Goal: Transaction & Acquisition: Purchase product/service

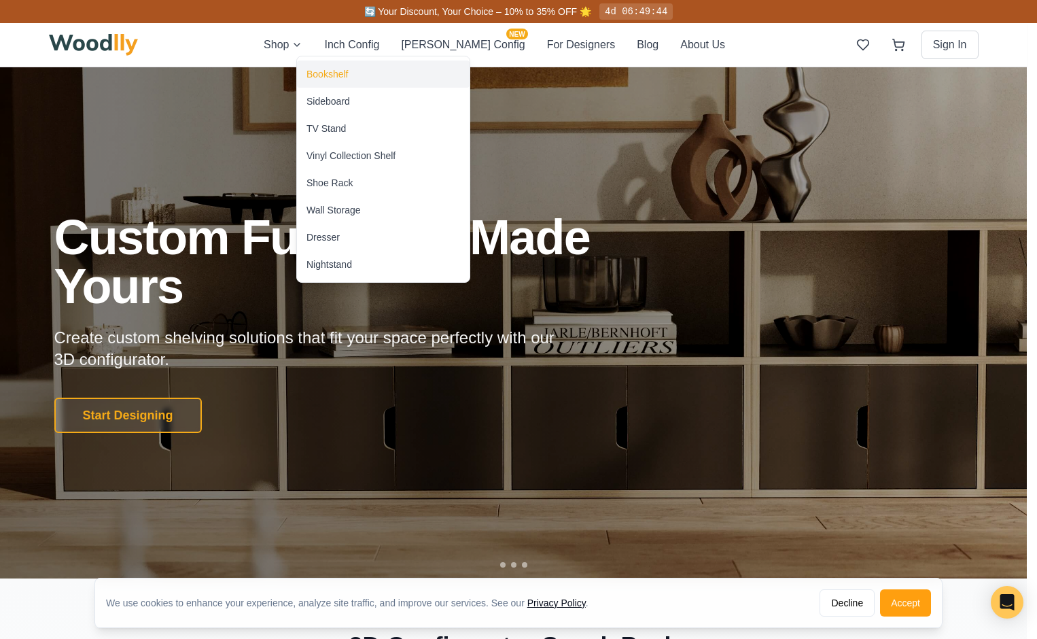
click at [315, 75] on div "Bookshelf" at bounding box center [326, 74] width 41 height 14
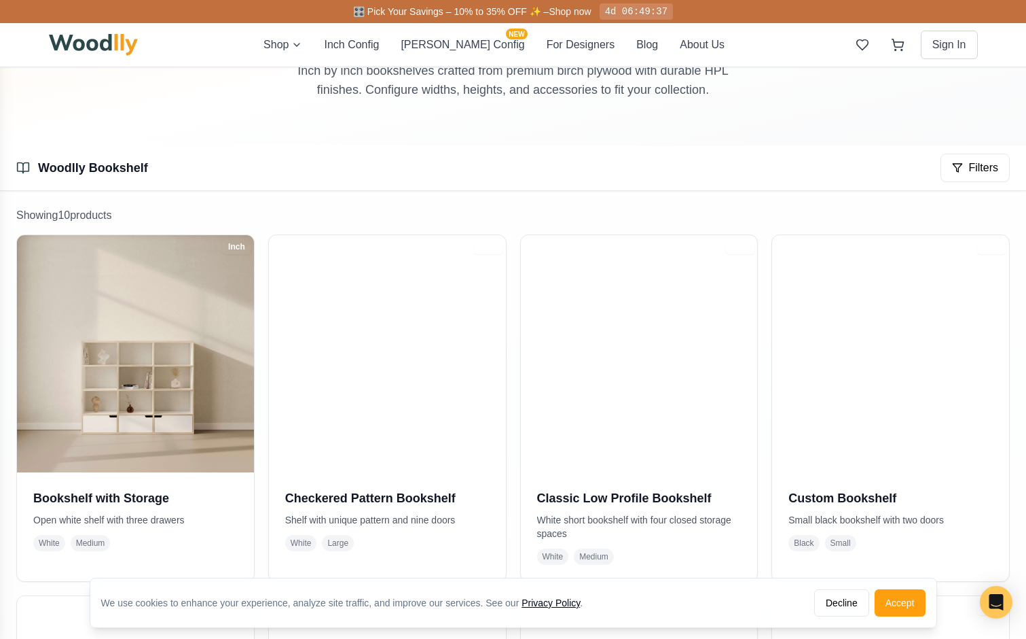
scroll to position [136, 0]
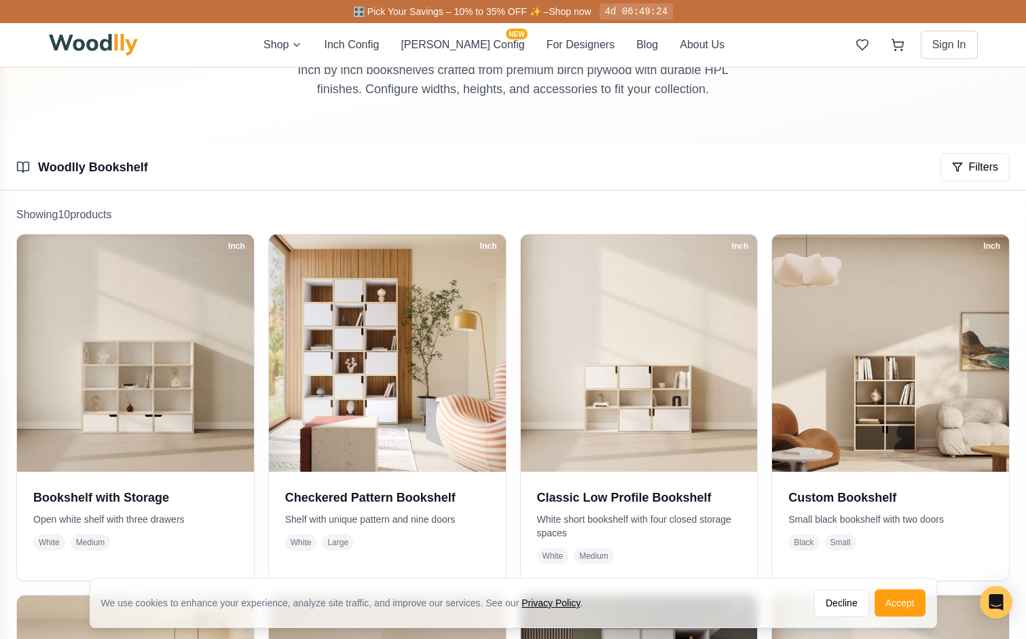
click at [364, 146] on div "Woodlly Bookshelf Filters" at bounding box center [513, 167] width 1026 height 45
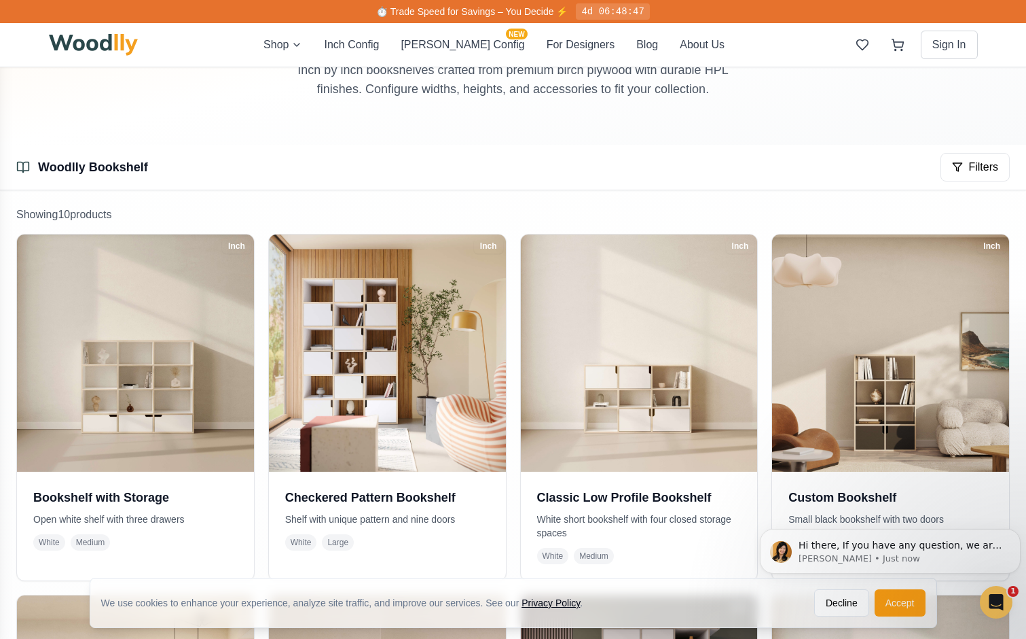
scroll to position [0, 0]
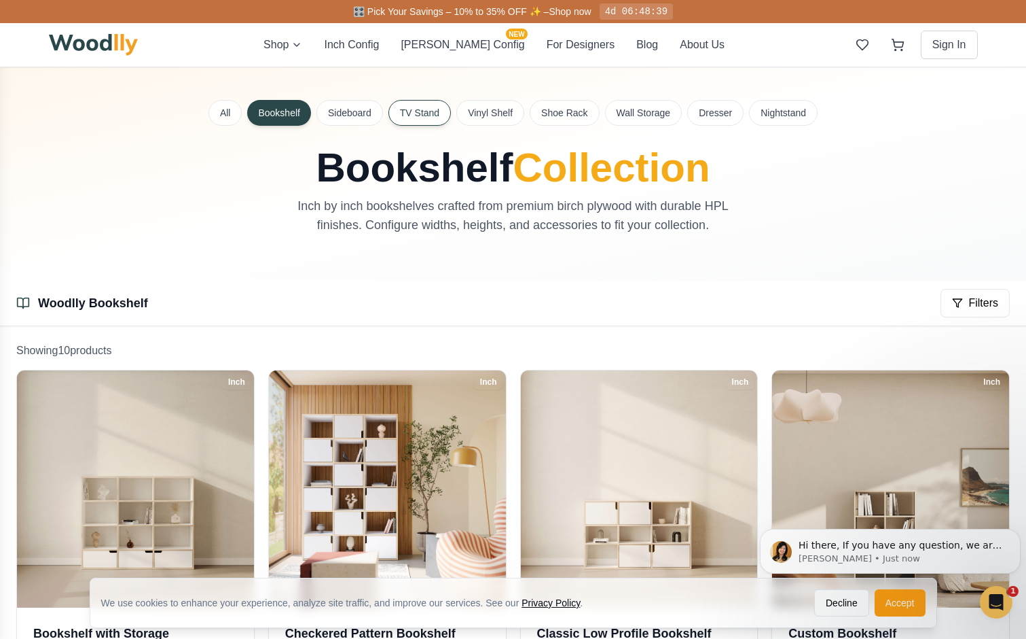
click at [400, 118] on button "TV Stand" at bounding box center [420, 113] width 62 height 26
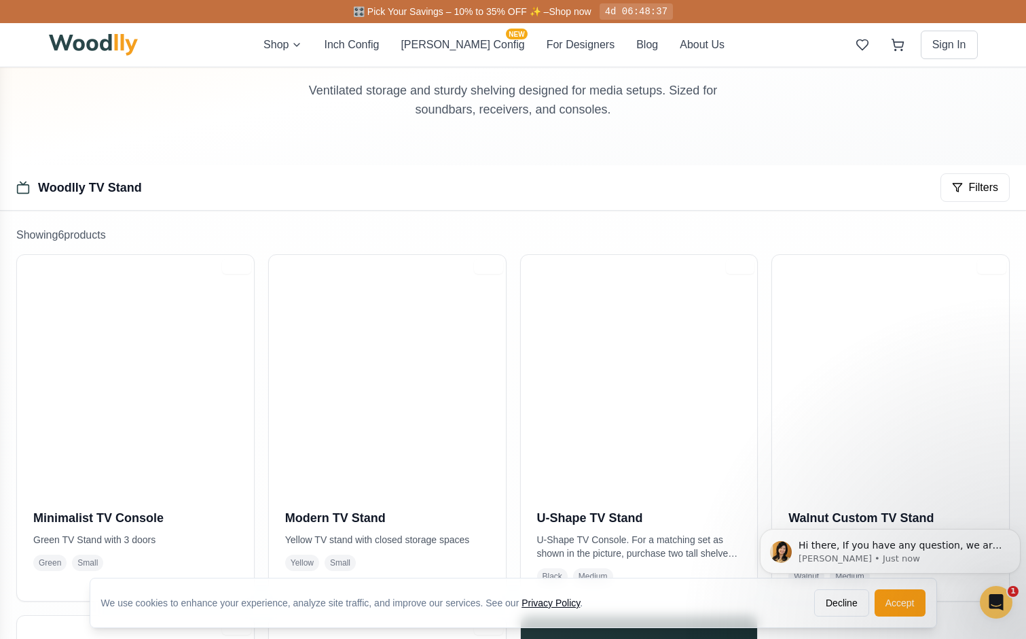
scroll to position [136, 0]
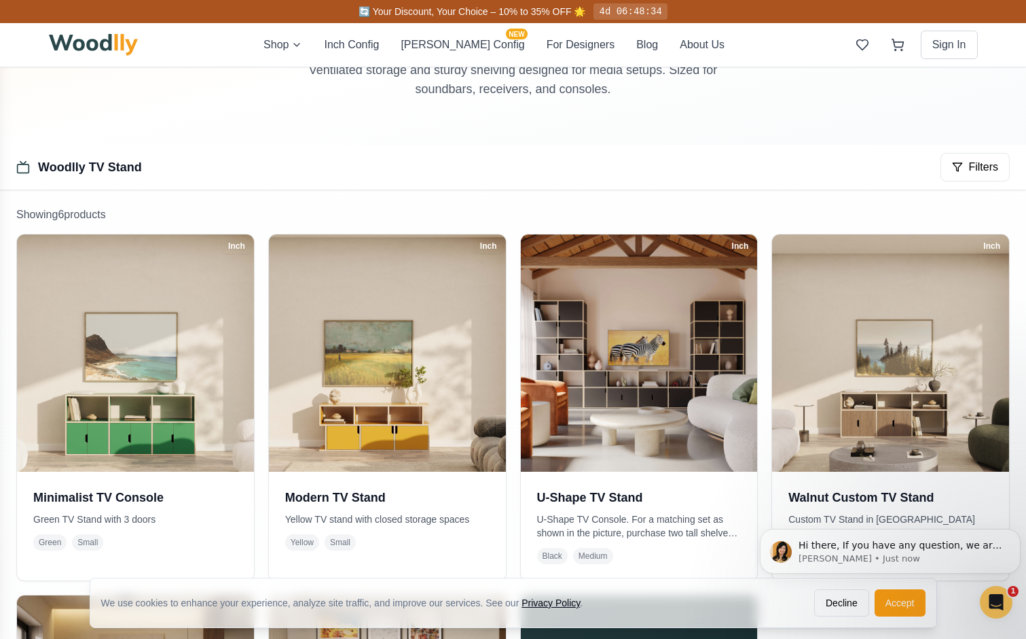
click at [887, 598] on html "Hi there, If you have any question, we are right here for you. 😊 [PERSON_NAME] …" at bounding box center [891, 551] width 272 height 102
click at [906, 607] on button "Accept" at bounding box center [900, 602] width 51 height 27
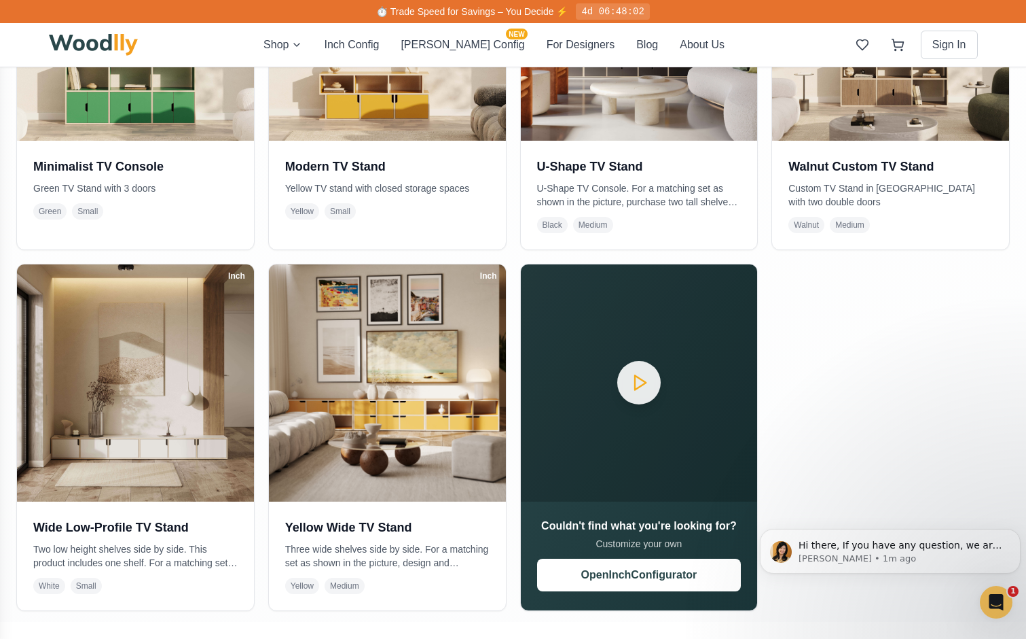
scroll to position [476, 0]
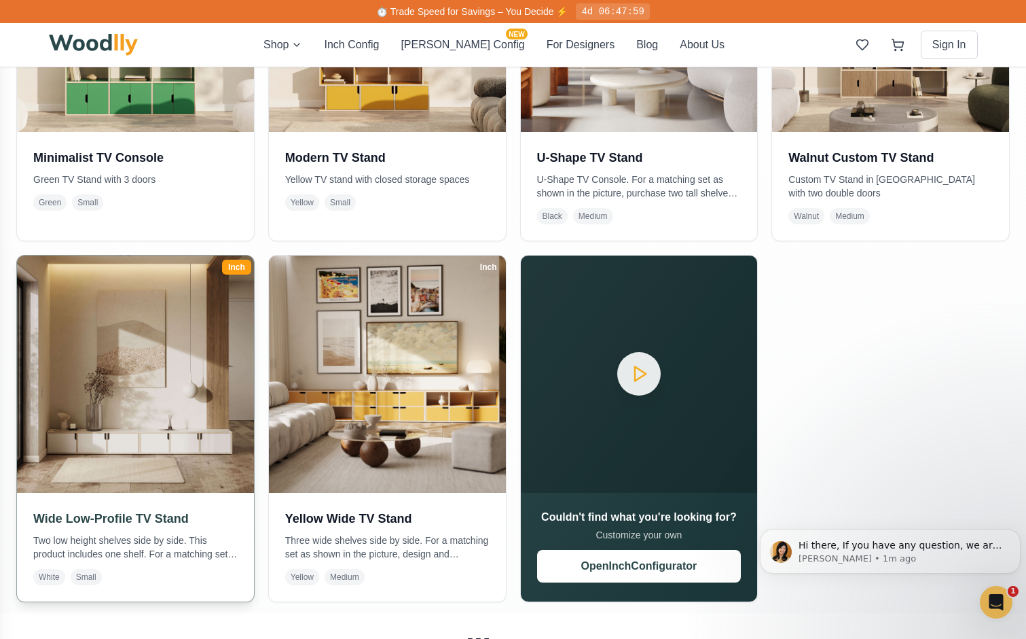
click at [156, 421] on img at bounding box center [135, 373] width 249 height 249
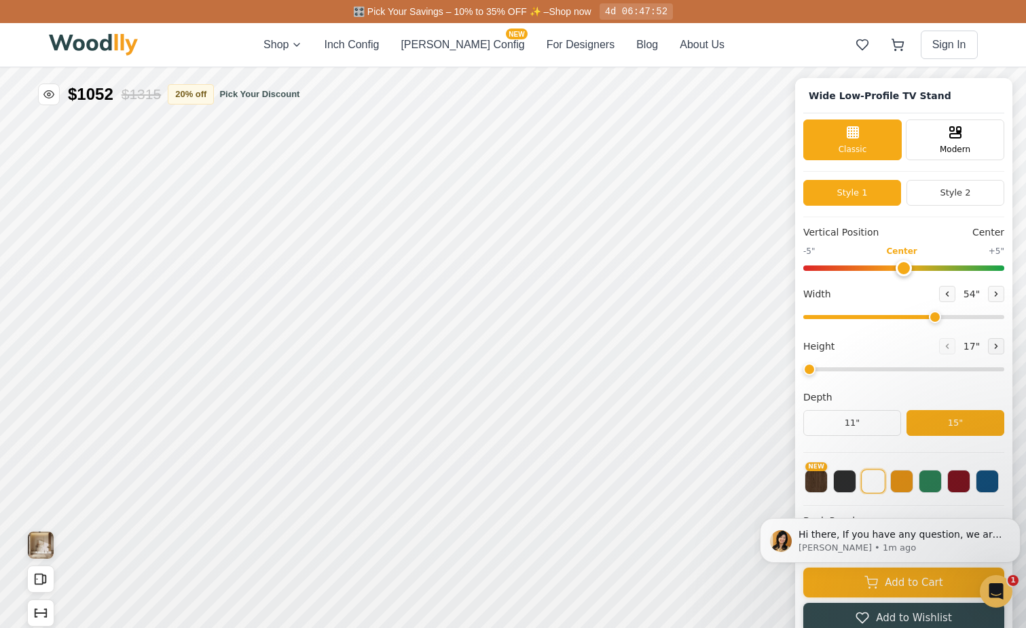
type input "54"
click at [947, 143] on span "Modern" at bounding box center [955, 148] width 31 height 12
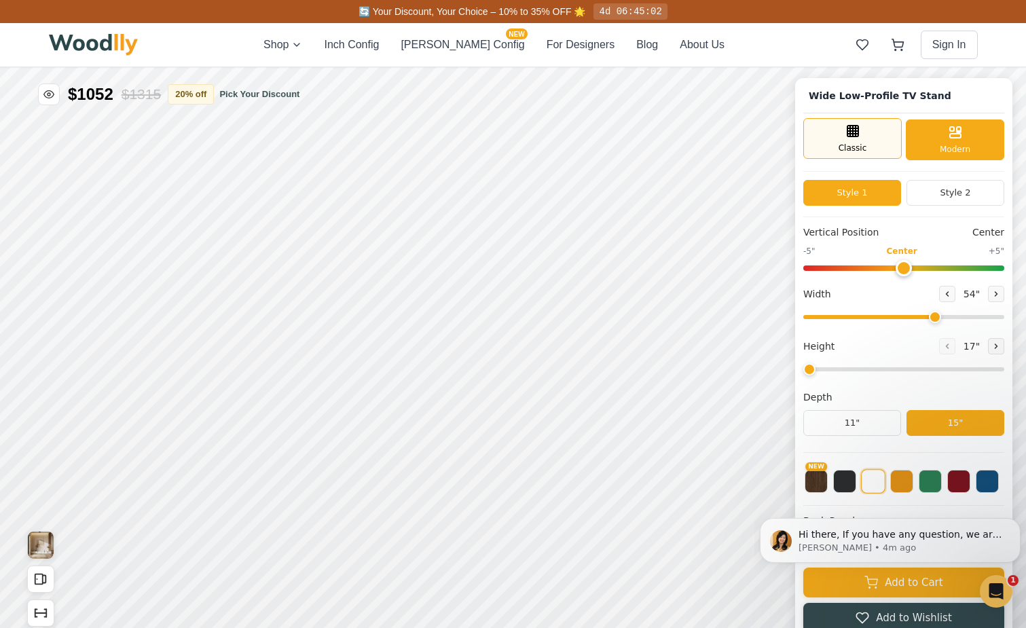
click at [883, 143] on div "Classic" at bounding box center [853, 138] width 99 height 41
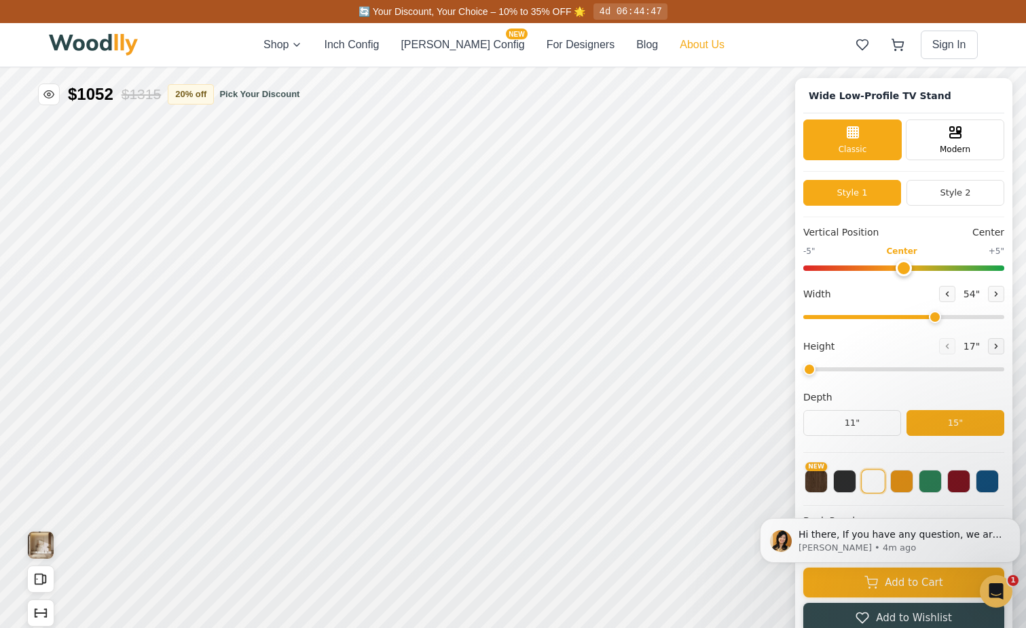
drag, startPoint x: 320, startPoint y: 48, endPoint x: 659, endPoint y: 41, distance: 339.0
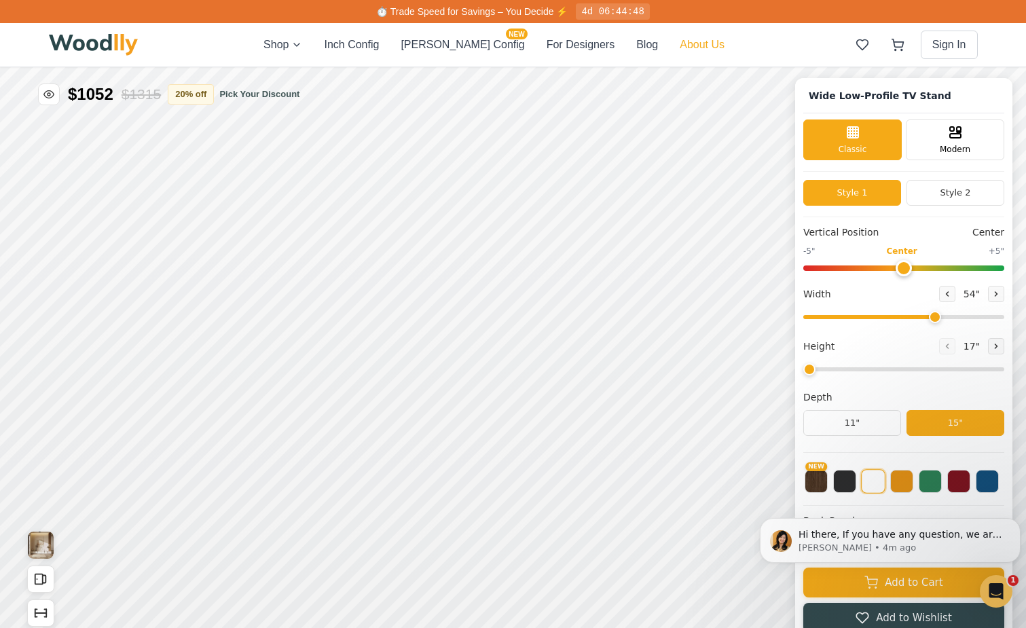
drag, startPoint x: 659, startPoint y: 41, endPoint x: 658, endPoint y: 49, distance: 7.5
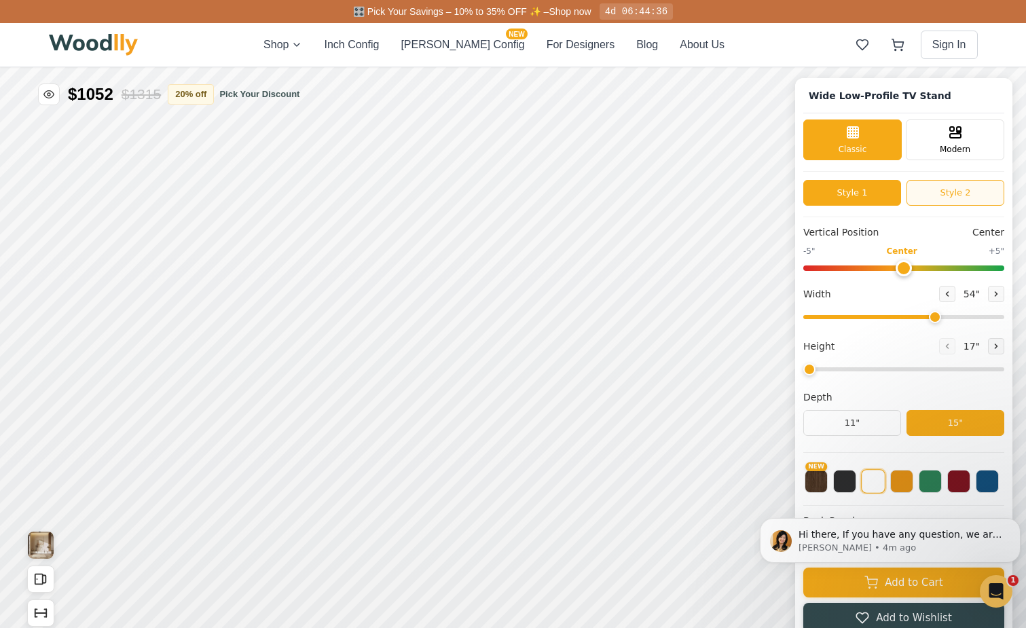
click at [944, 195] on button "Style 2" at bounding box center [956, 193] width 98 height 26
click at [872, 192] on button "Style 1" at bounding box center [853, 193] width 98 height 26
click at [940, 192] on button "Style 2" at bounding box center [956, 193] width 98 height 26
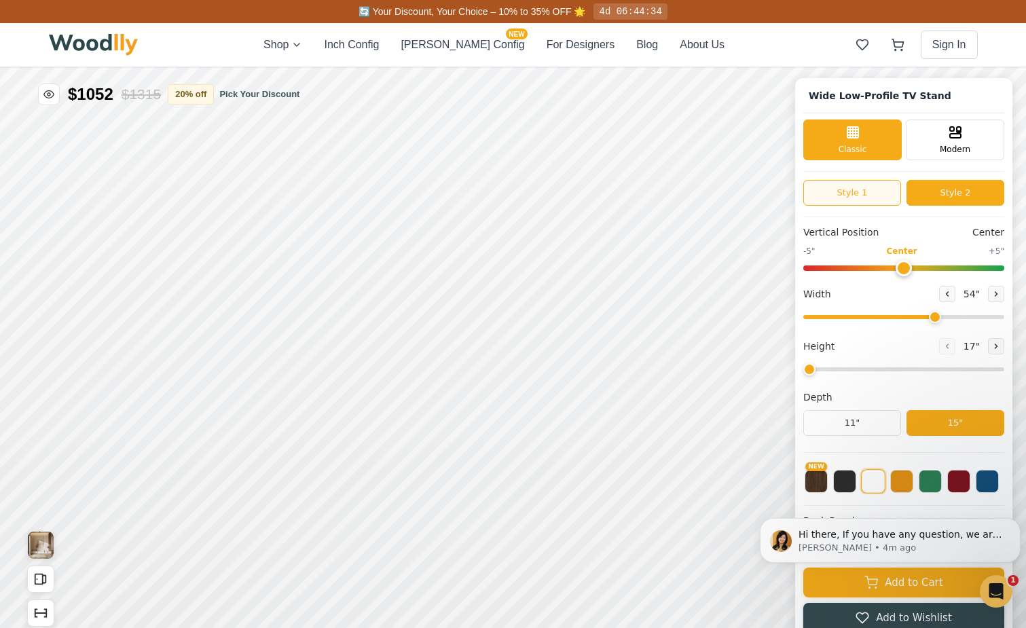
click at [887, 193] on button "Style 1" at bounding box center [853, 193] width 98 height 26
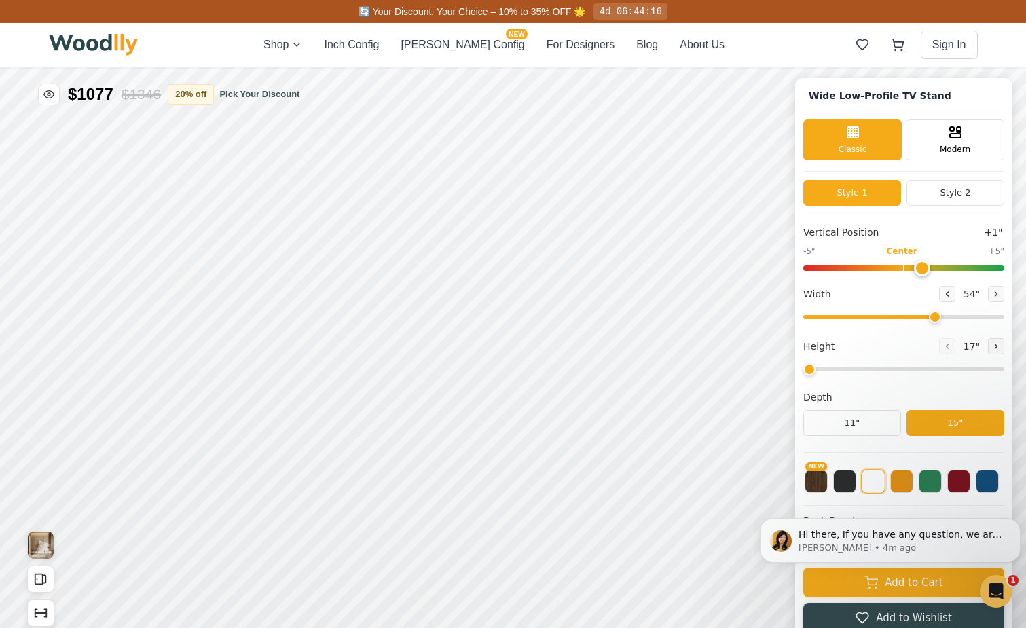
type input "0"
drag, startPoint x: 908, startPoint y: 265, endPoint x: 910, endPoint y: 293, distance: 27.9
click at [910, 271] on input "range" at bounding box center [904, 268] width 201 height 5
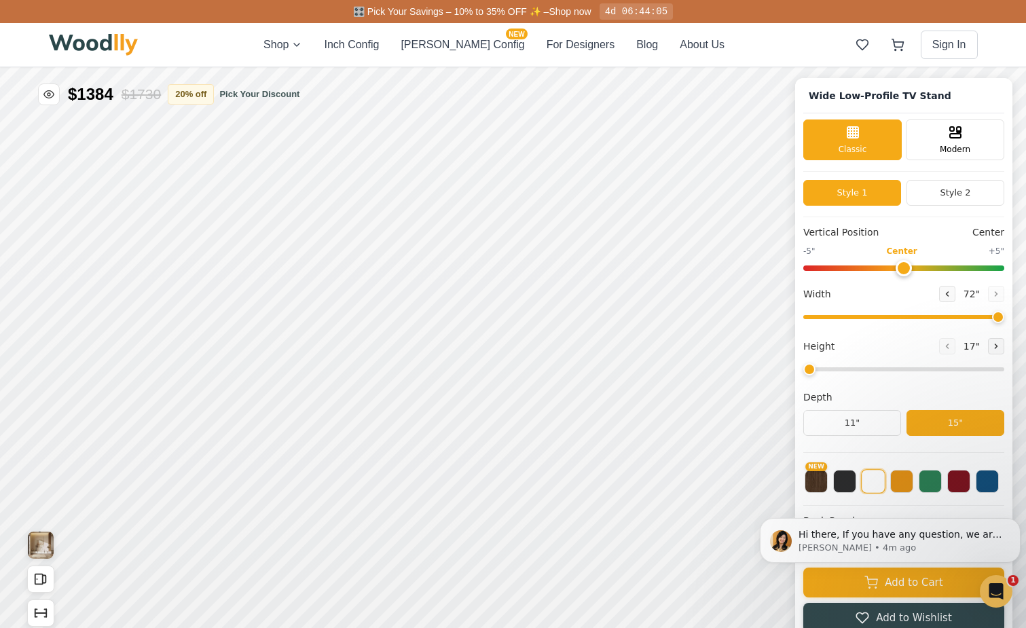
drag, startPoint x: 944, startPoint y: 317, endPoint x: 1009, endPoint y: 324, distance: 65.6
type input "72"
click at [1005, 319] on input "range" at bounding box center [904, 317] width 201 height 4
type input "0"
drag, startPoint x: 914, startPoint y: 265, endPoint x: 908, endPoint y: 291, distance: 27.0
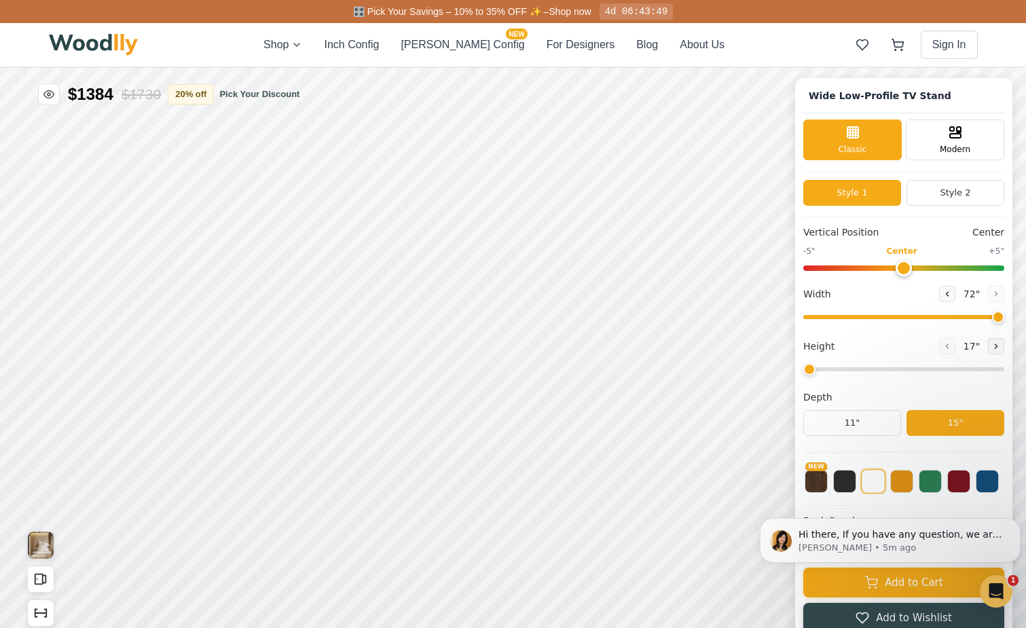
click at [908, 271] on input "range" at bounding box center [904, 268] width 201 height 5
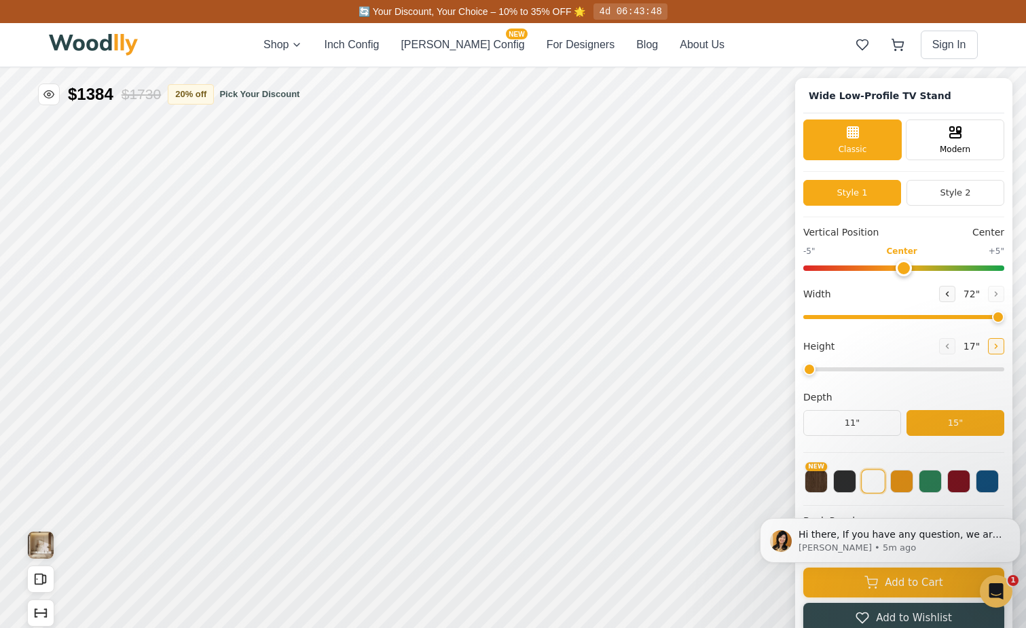
click at [998, 347] on icon at bounding box center [997, 346] width 2 height 4
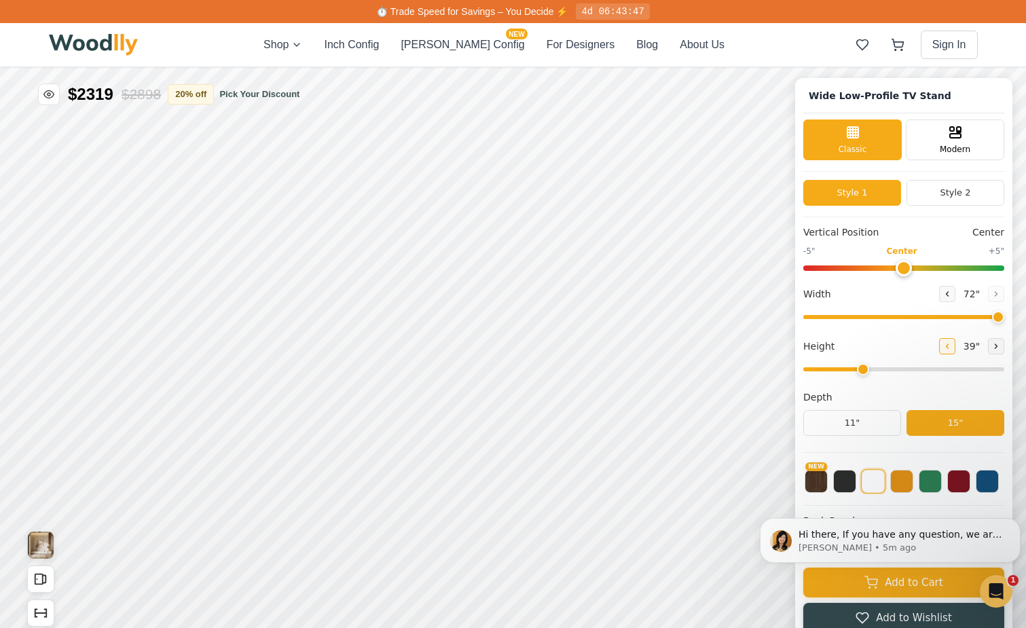
click at [952, 351] on icon at bounding box center [948, 346] width 8 height 8
click at [997, 350] on button at bounding box center [996, 346] width 16 height 16
type input "2"
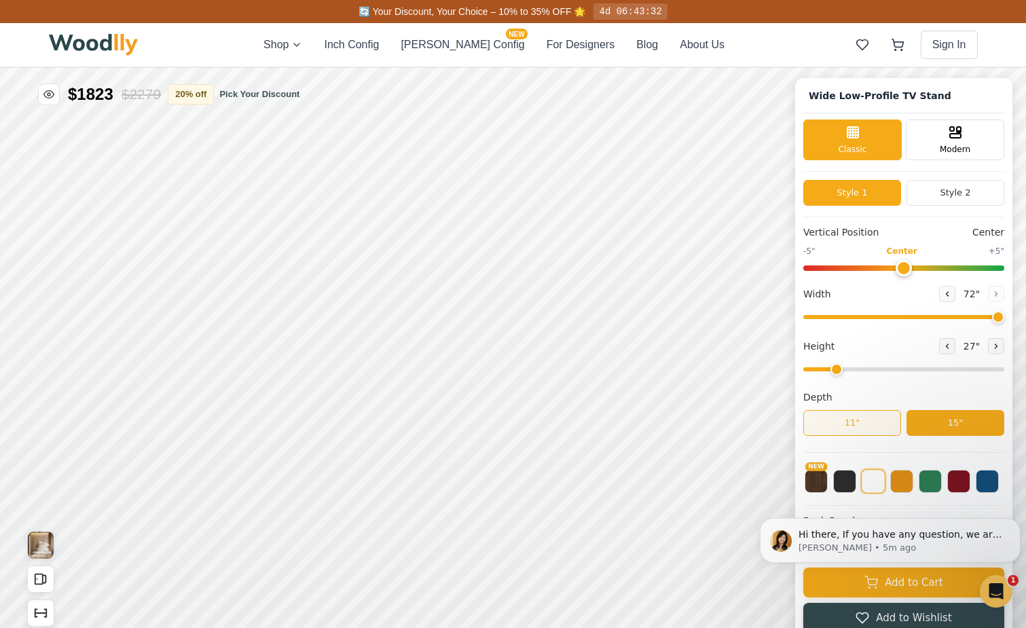
click at [891, 423] on button "11"" at bounding box center [853, 423] width 98 height 26
click at [940, 425] on button "15"" at bounding box center [956, 423] width 98 height 26
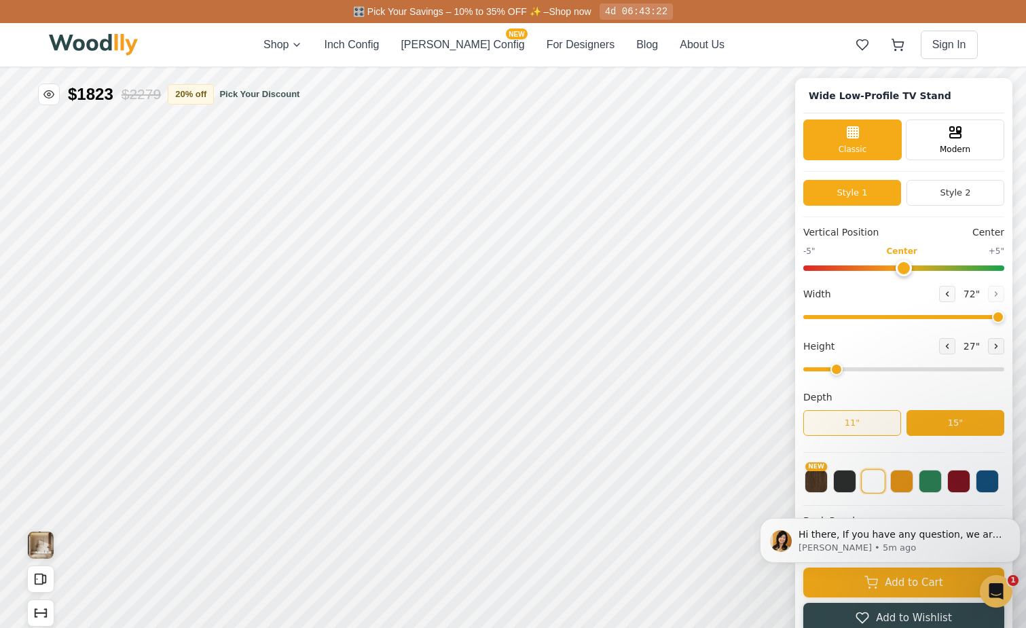
click at [885, 433] on button "11"" at bounding box center [853, 423] width 98 height 26
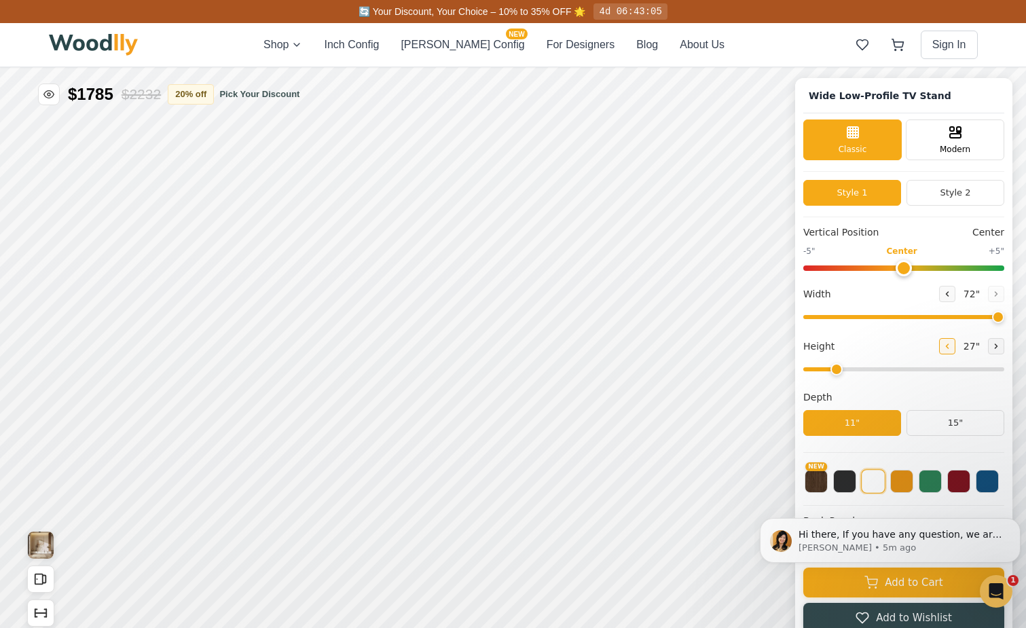
scroll to position [5, 0]
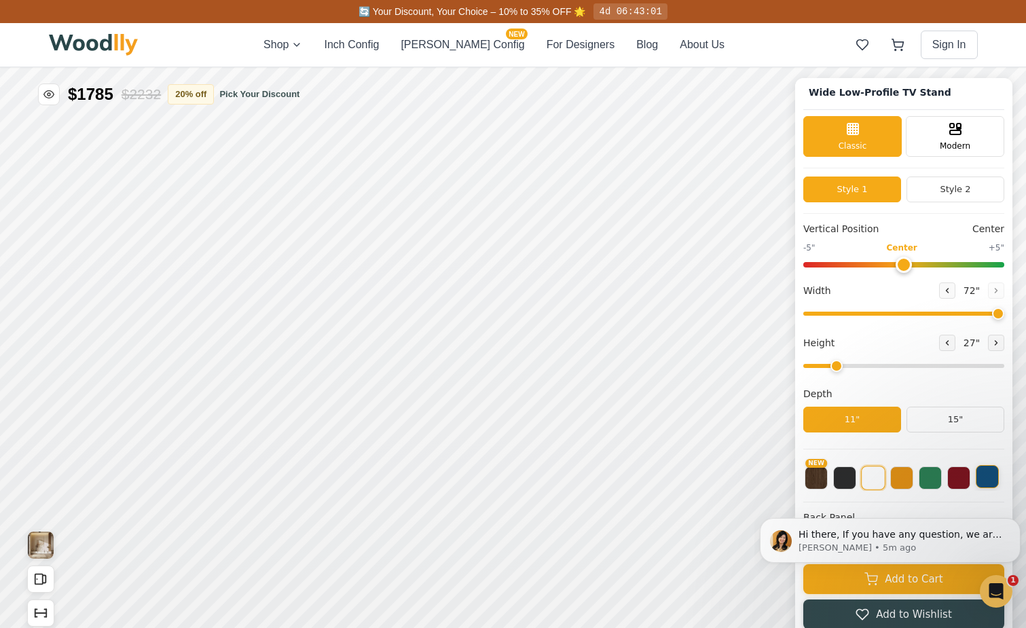
click at [999, 478] on button at bounding box center [987, 476] width 23 height 23
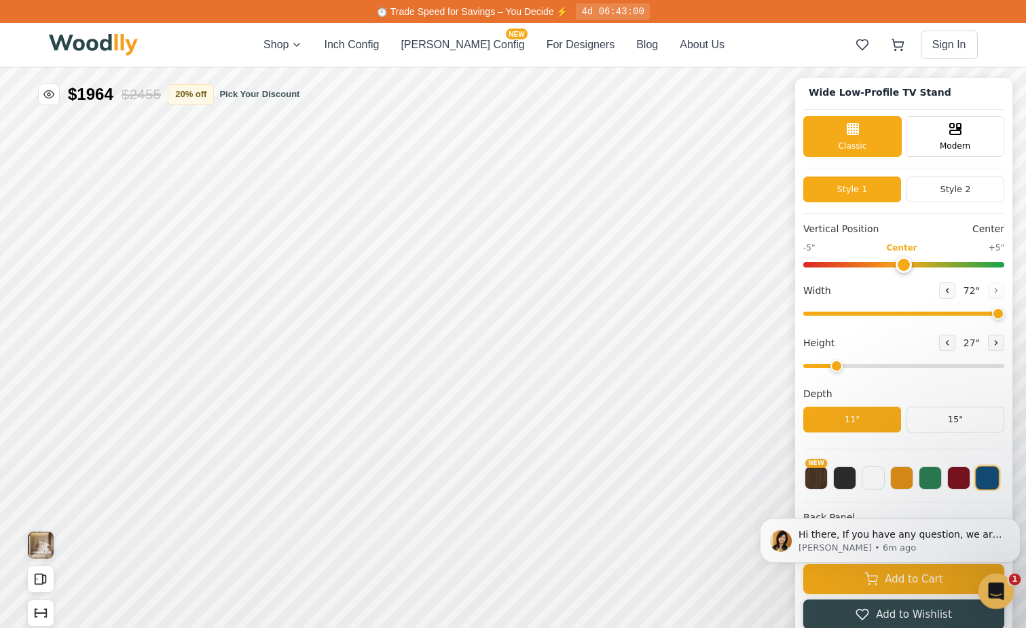
click at [995, 586] on icon "Open Intercom Messenger" at bounding box center [995, 590] width 22 height 22
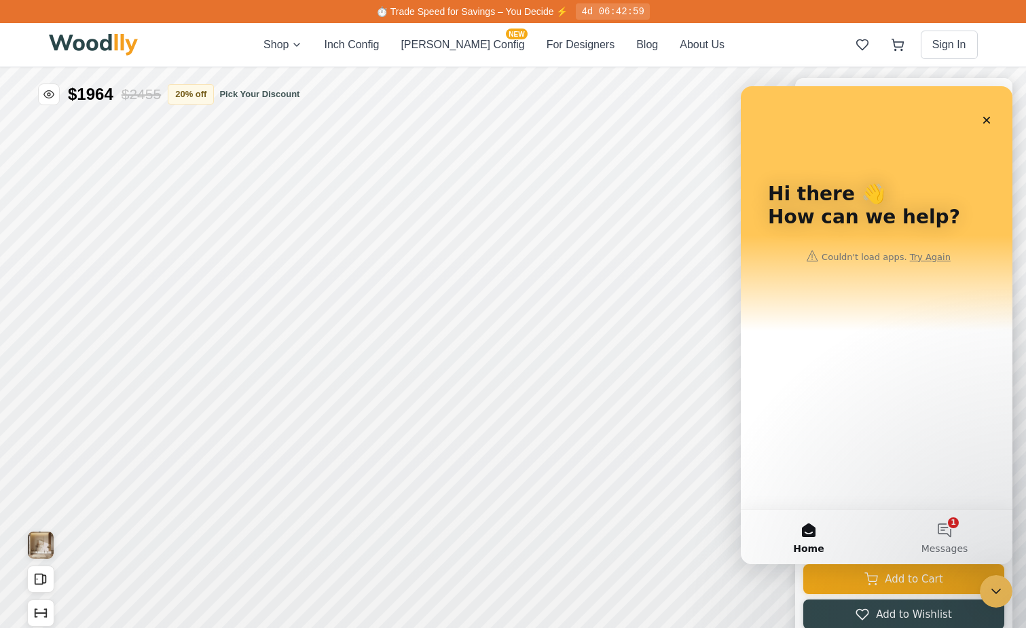
scroll to position [0, 0]
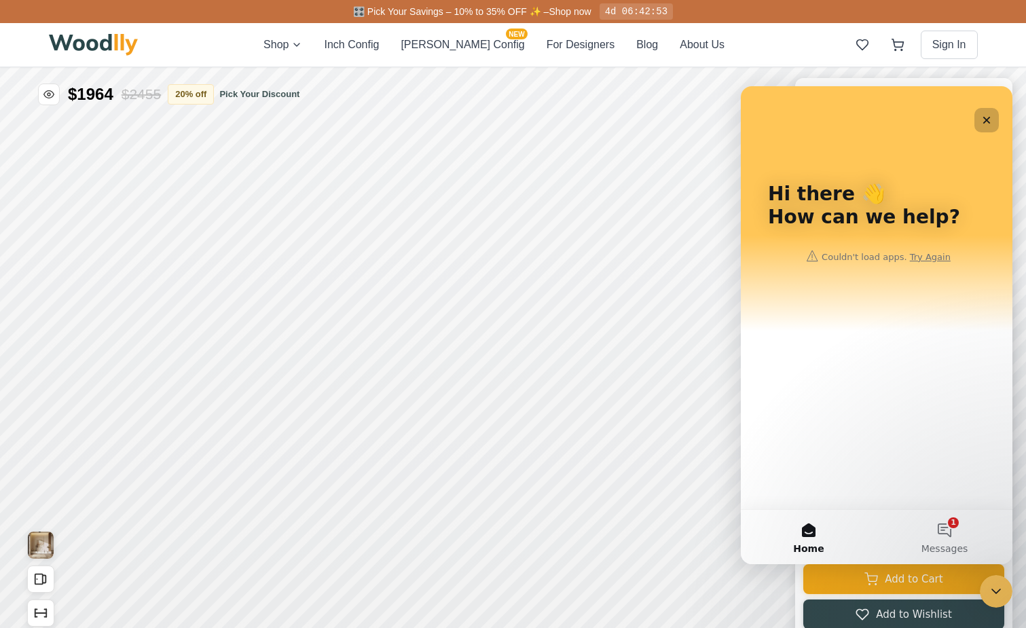
click at [986, 115] on icon "Close" at bounding box center [987, 120] width 11 height 11
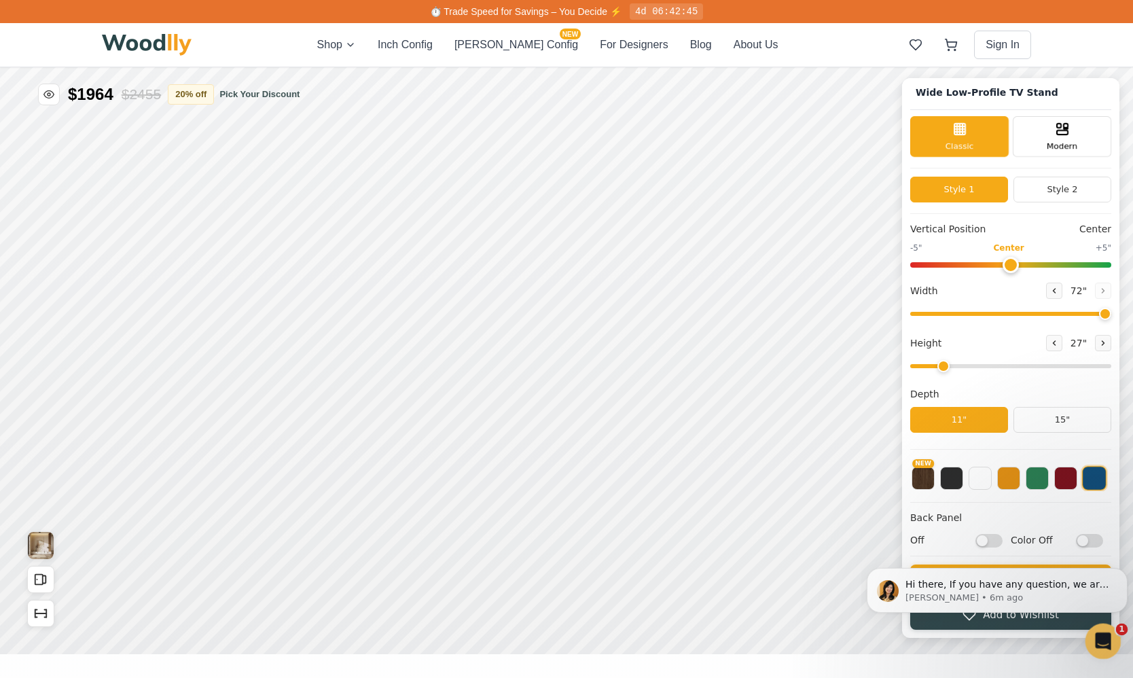
drag, startPoint x: 1094, startPoint y: 639, endPoint x: 190, endPoint y: 601, distance: 905.7
click at [1026, 623] on html at bounding box center [1101, 639] width 33 height 33
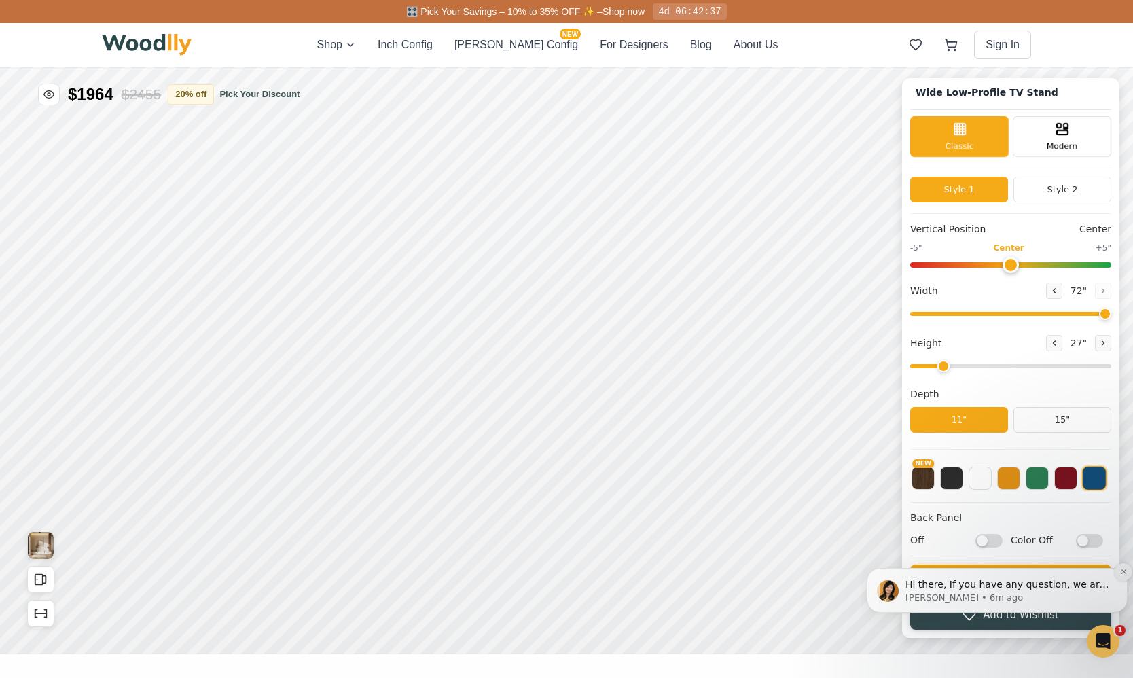
click at [1026, 570] on icon "Dismiss notification" at bounding box center [1123, 571] width 7 height 7
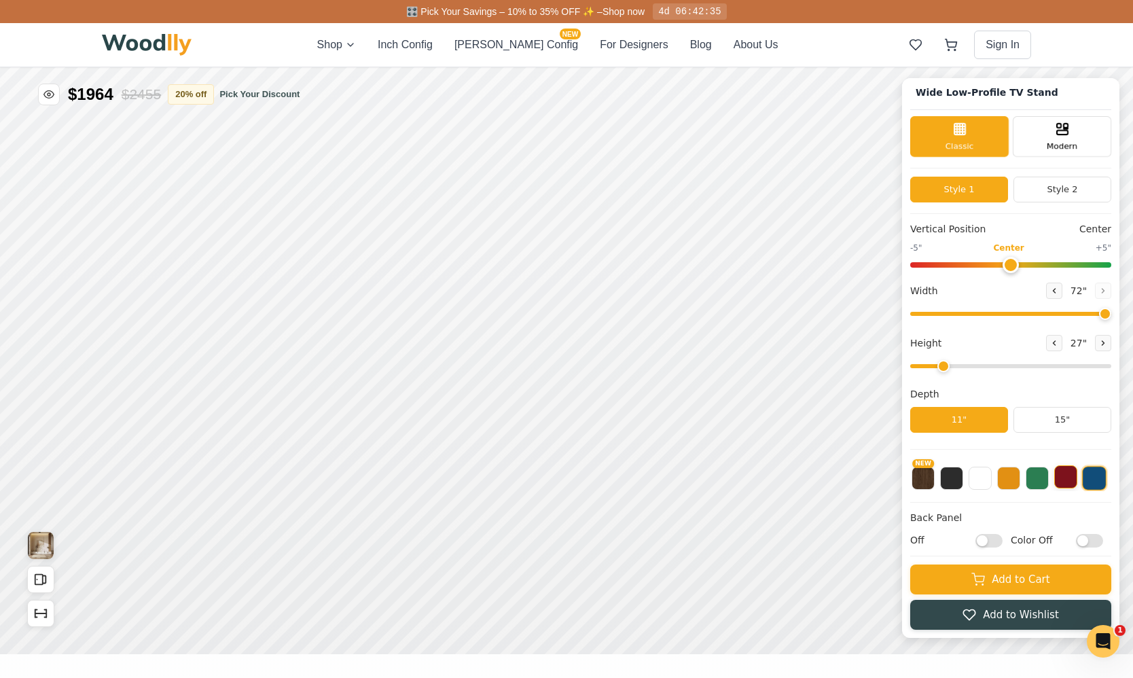
click at [1026, 469] on button at bounding box center [1065, 476] width 23 height 23
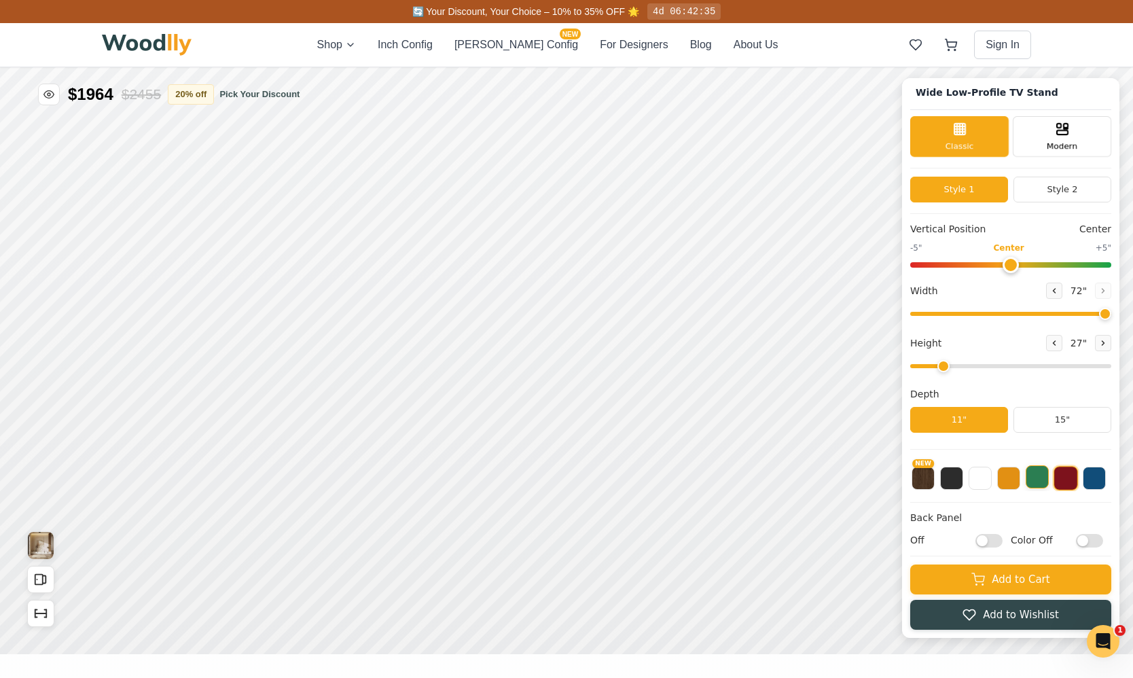
click at [1026, 473] on button at bounding box center [1037, 476] width 23 height 23
click at [1019, 480] on button at bounding box center [1008, 476] width 23 height 23
click at [992, 481] on button at bounding box center [980, 476] width 23 height 23
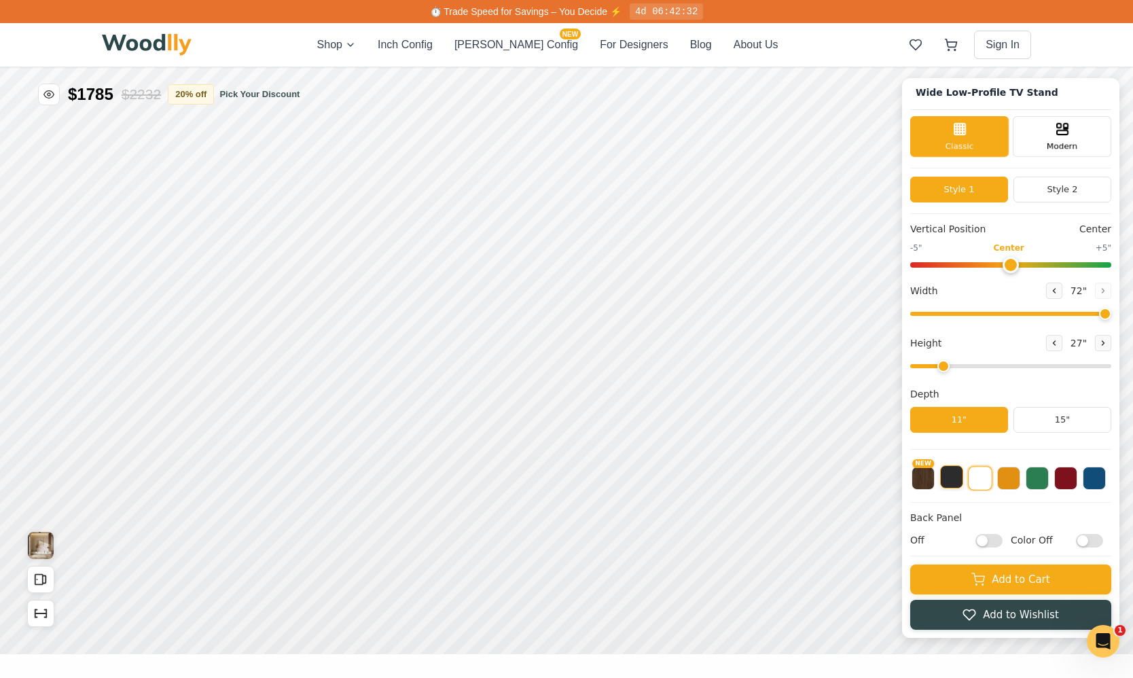
click at [961, 488] on button at bounding box center [951, 476] width 23 height 23
click at [935, 472] on button "NEW" at bounding box center [923, 476] width 23 height 23
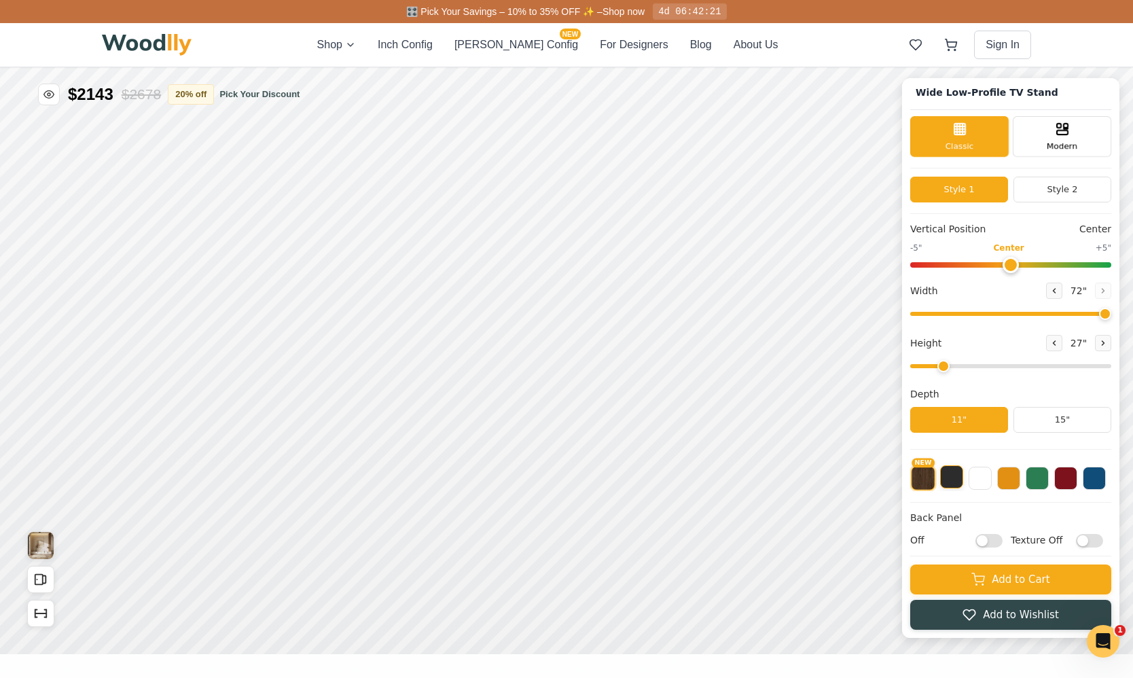
click at [958, 474] on button at bounding box center [951, 476] width 23 height 23
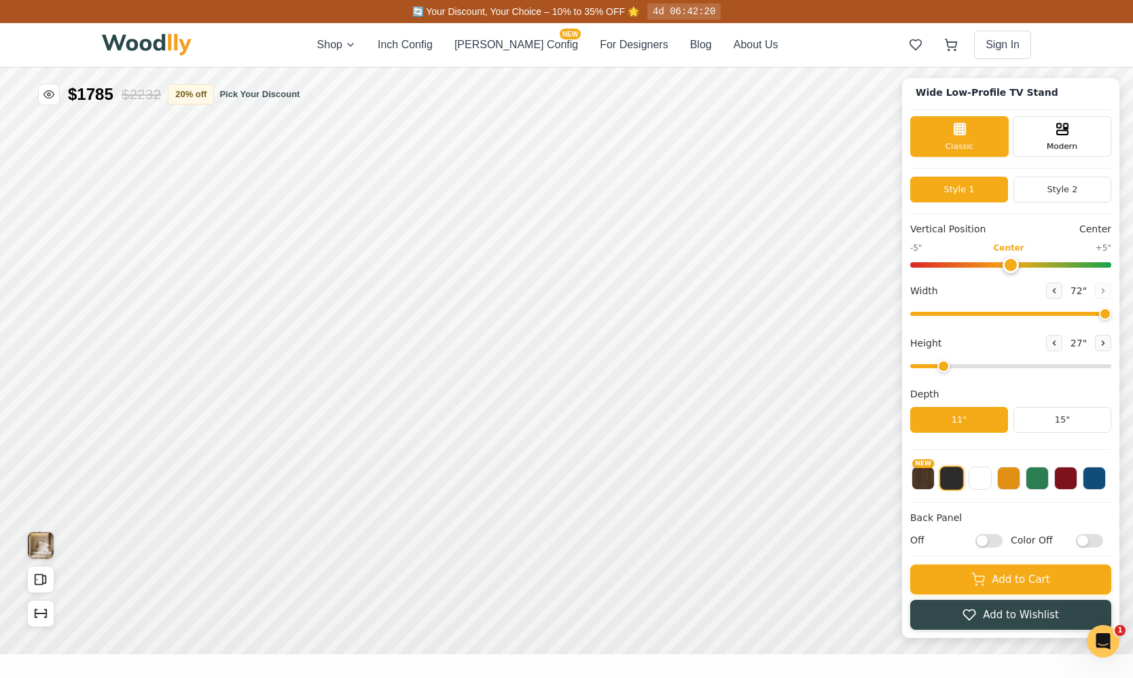
click at [994, 541] on input "Off" at bounding box center [988, 541] width 27 height 14
click at [994, 541] on input "On" at bounding box center [988, 541] width 27 height 14
checkbox input "false"
click at [1026, 540] on input "Color Off" at bounding box center [1089, 541] width 27 height 14
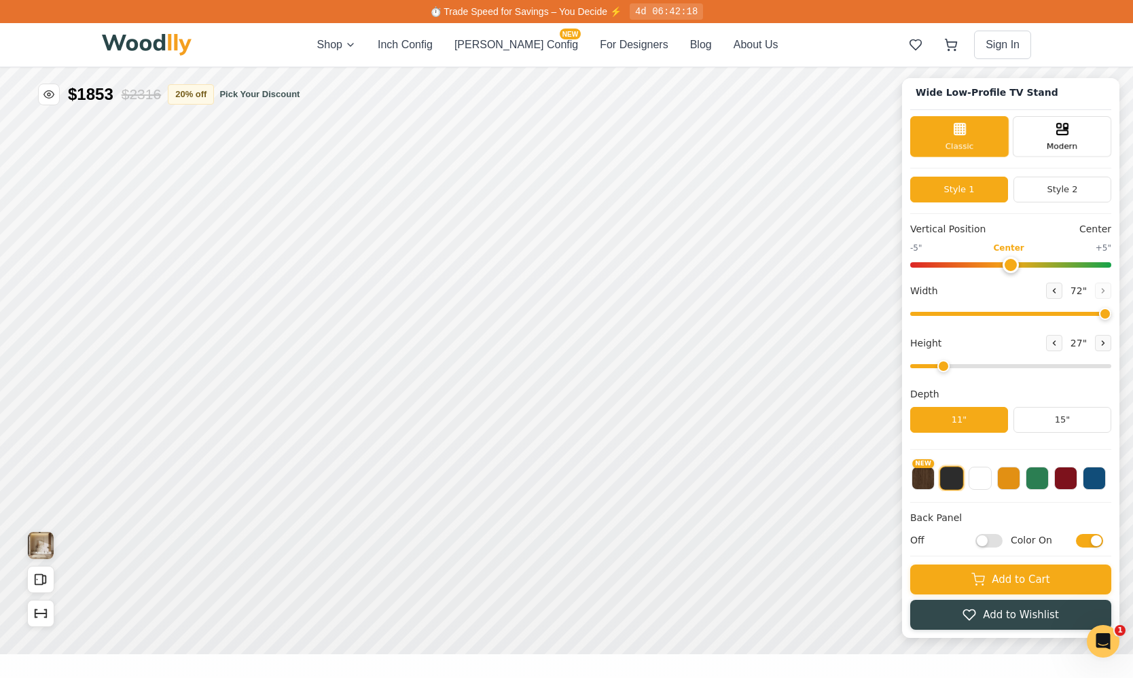
click at [1026, 540] on input "Color On" at bounding box center [1089, 541] width 27 height 14
checkbox input "false"
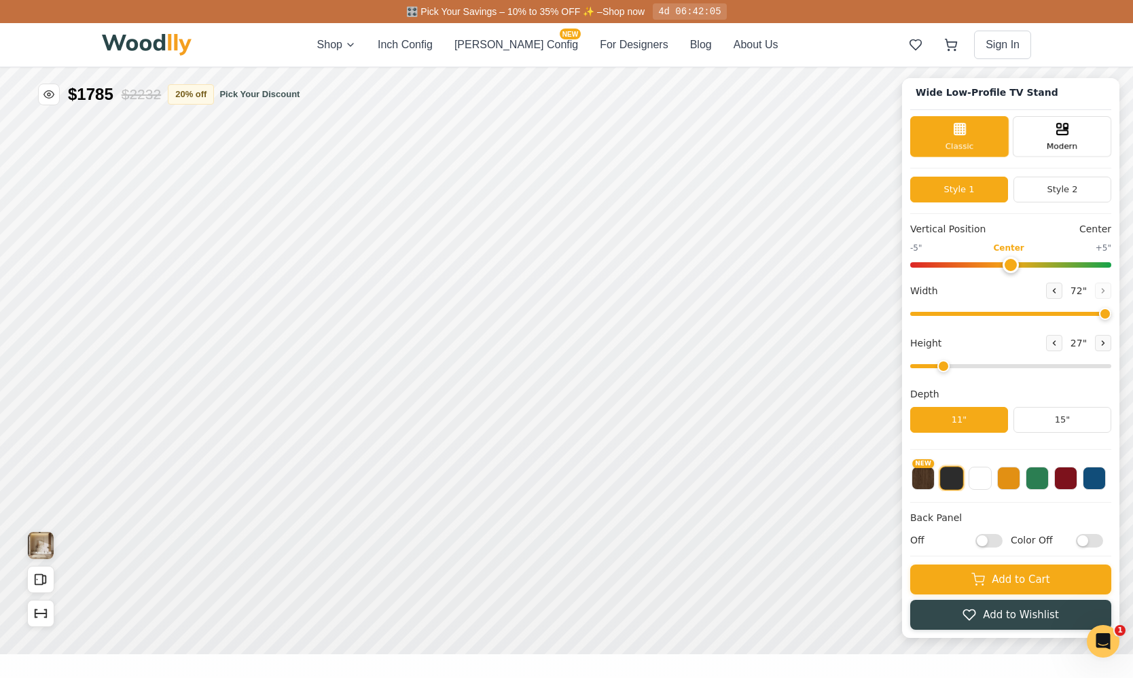
click at [1003, 543] on input "Off" at bounding box center [988, 541] width 27 height 14
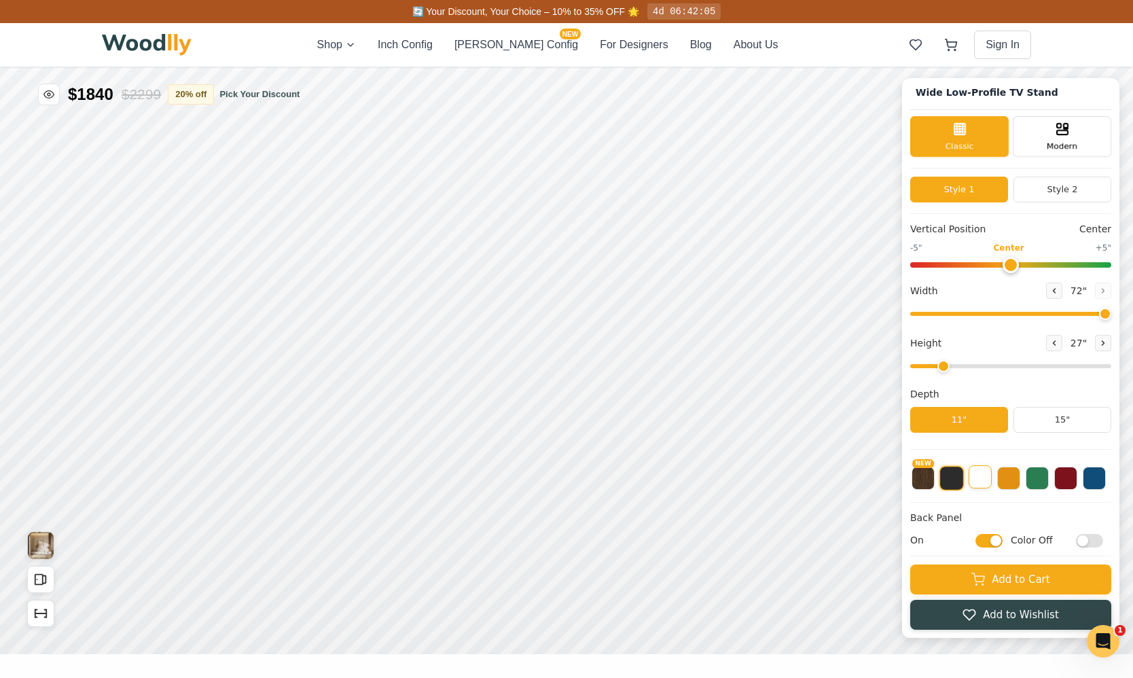
click at [985, 481] on button at bounding box center [980, 476] width 23 height 23
click at [1014, 478] on button at bounding box center [1008, 476] width 23 height 23
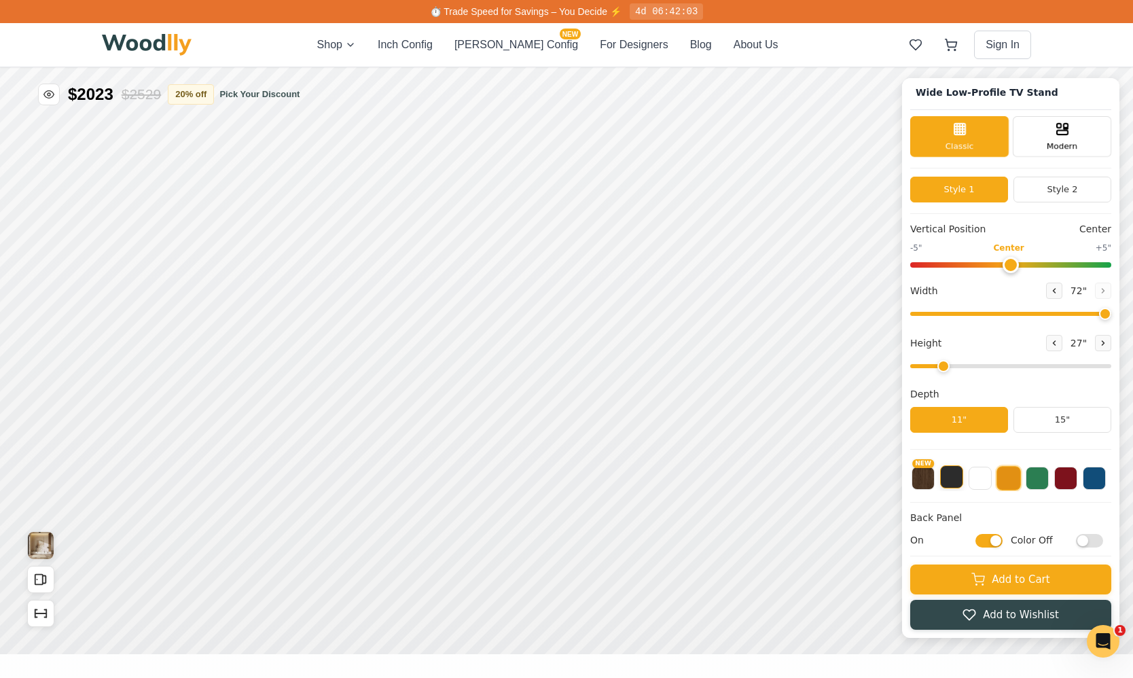
click at [960, 484] on button at bounding box center [951, 476] width 23 height 23
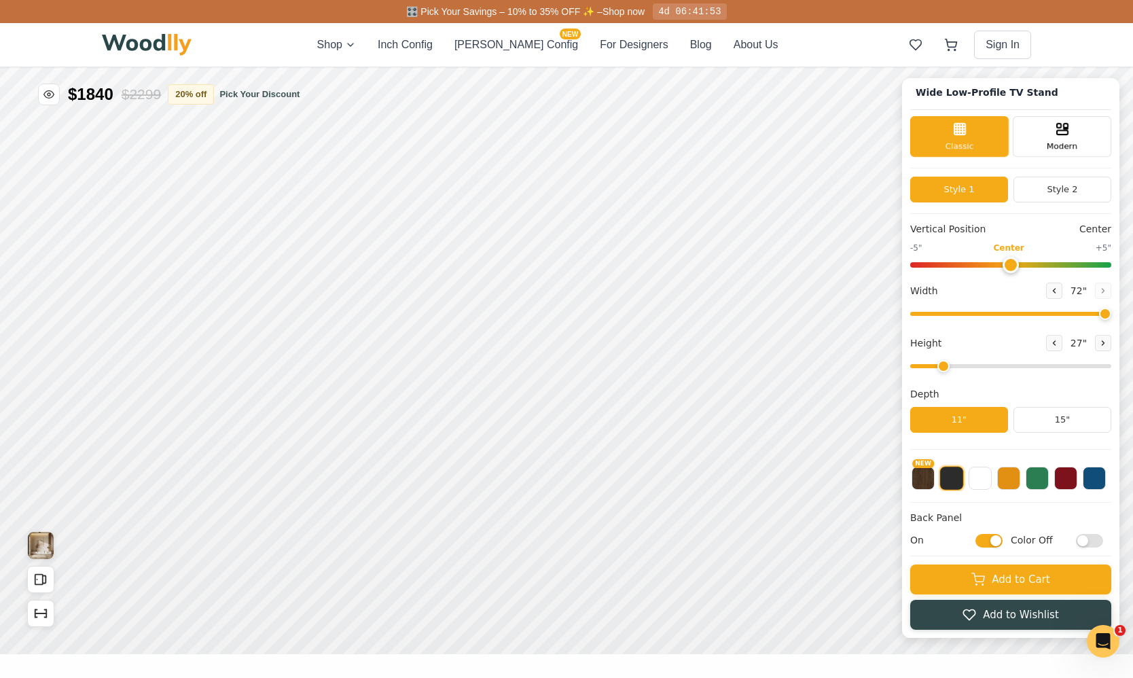
click at [1003, 541] on input "On" at bounding box center [988, 541] width 27 height 14
checkbox input "false"
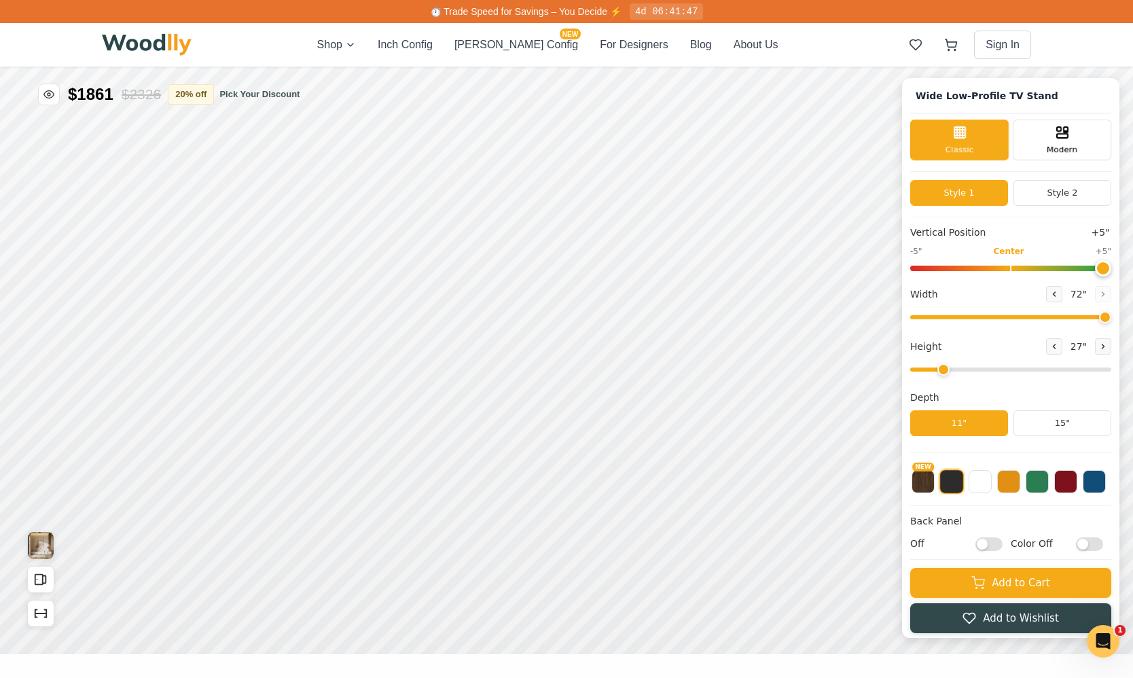
drag, startPoint x: 1014, startPoint y: 270, endPoint x: 1180, endPoint y: 302, distance: 168.9
click at [1026, 271] on input "range" at bounding box center [1010, 268] width 201 height 5
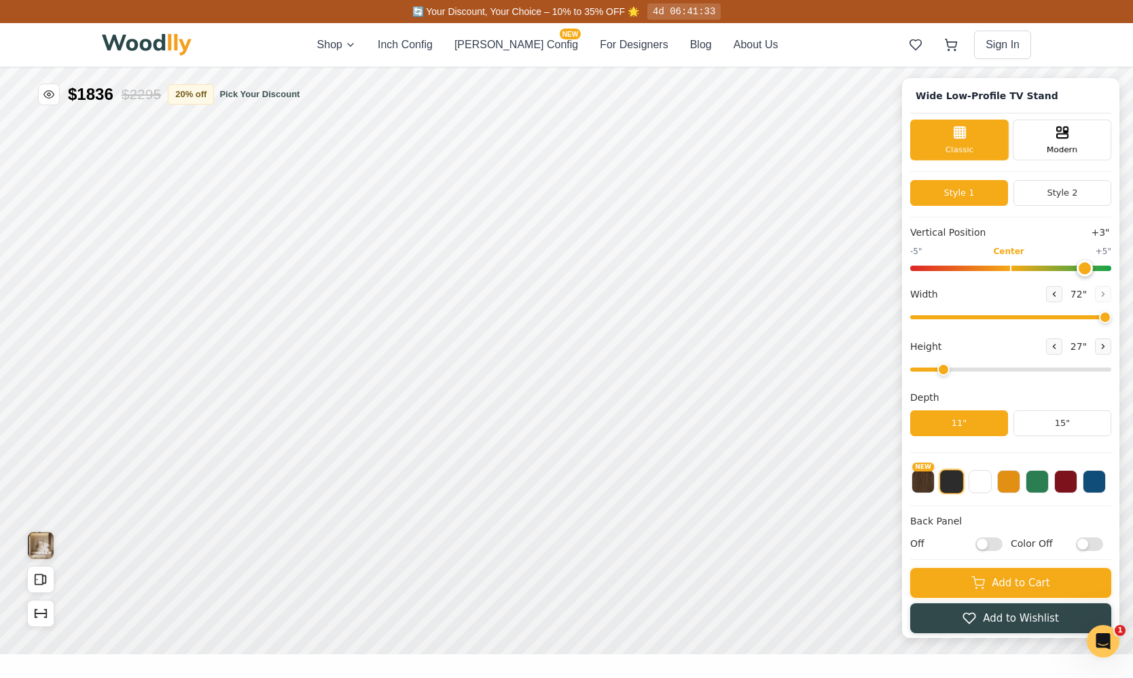
type input "5"
drag, startPoint x: 1110, startPoint y: 266, endPoint x: 1154, endPoint y: 301, distance: 56.1
click at [1026, 271] on input "range" at bounding box center [1010, 268] width 201 height 5
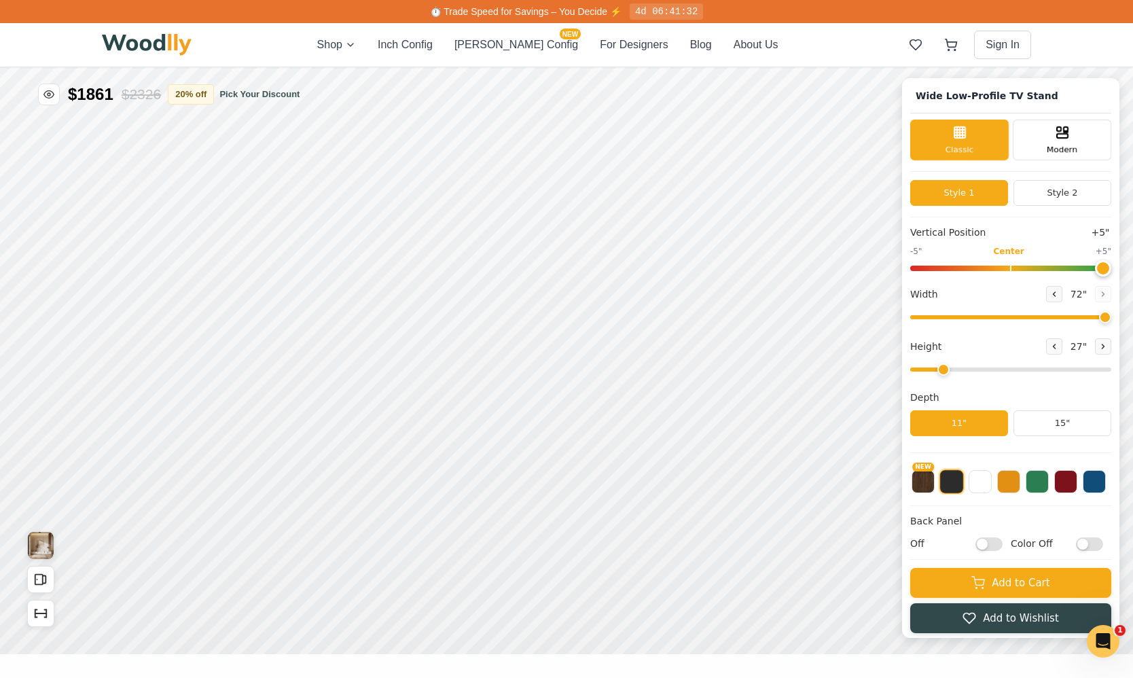
click at [959, 486] on button at bounding box center [951, 481] width 24 height 24
click at [989, 482] on button at bounding box center [980, 480] width 23 height 23
click at [1013, 480] on button at bounding box center [1008, 480] width 23 height 23
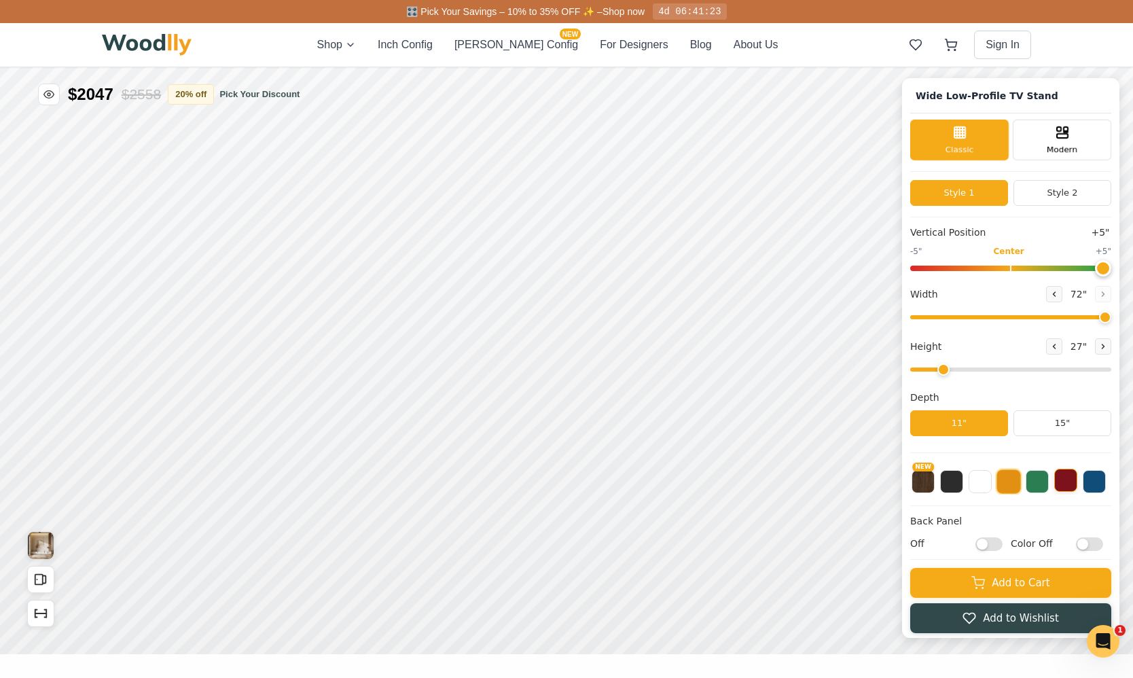
click at [1026, 480] on button at bounding box center [1065, 480] width 23 height 23
click at [1003, 548] on input "Off" at bounding box center [988, 544] width 27 height 14
click at [1003, 548] on input "On" at bounding box center [988, 544] width 27 height 14
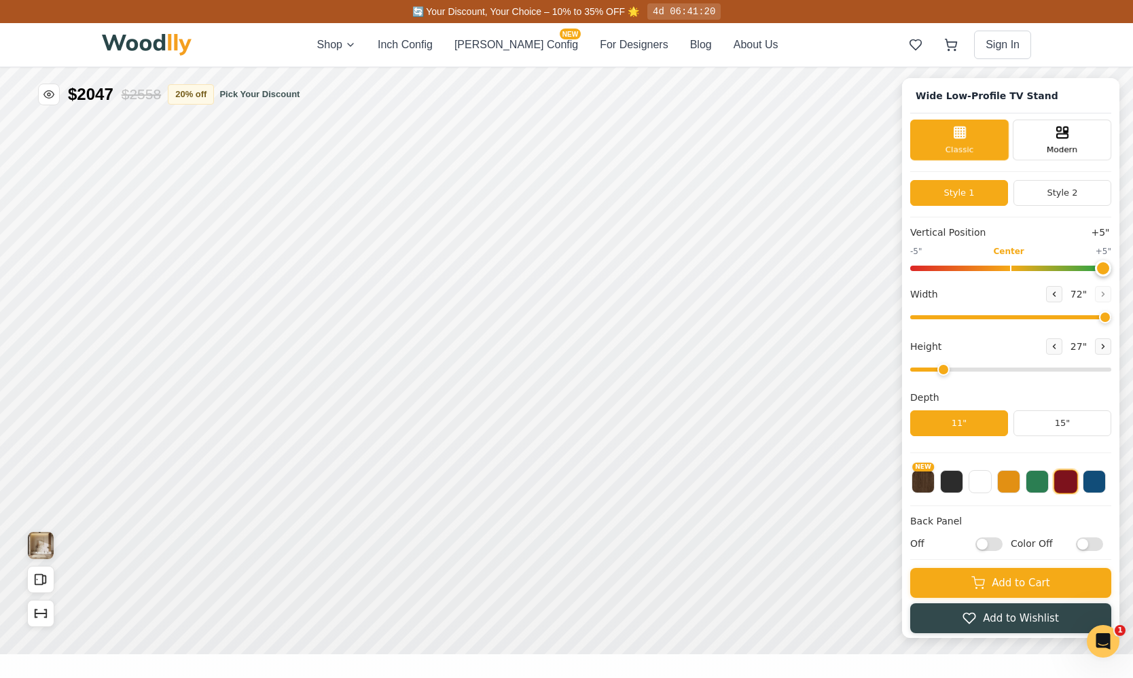
click at [1003, 548] on input "Off" at bounding box center [988, 544] width 27 height 14
click at [1003, 548] on input "On" at bounding box center [988, 544] width 27 height 14
checkbox input "false"
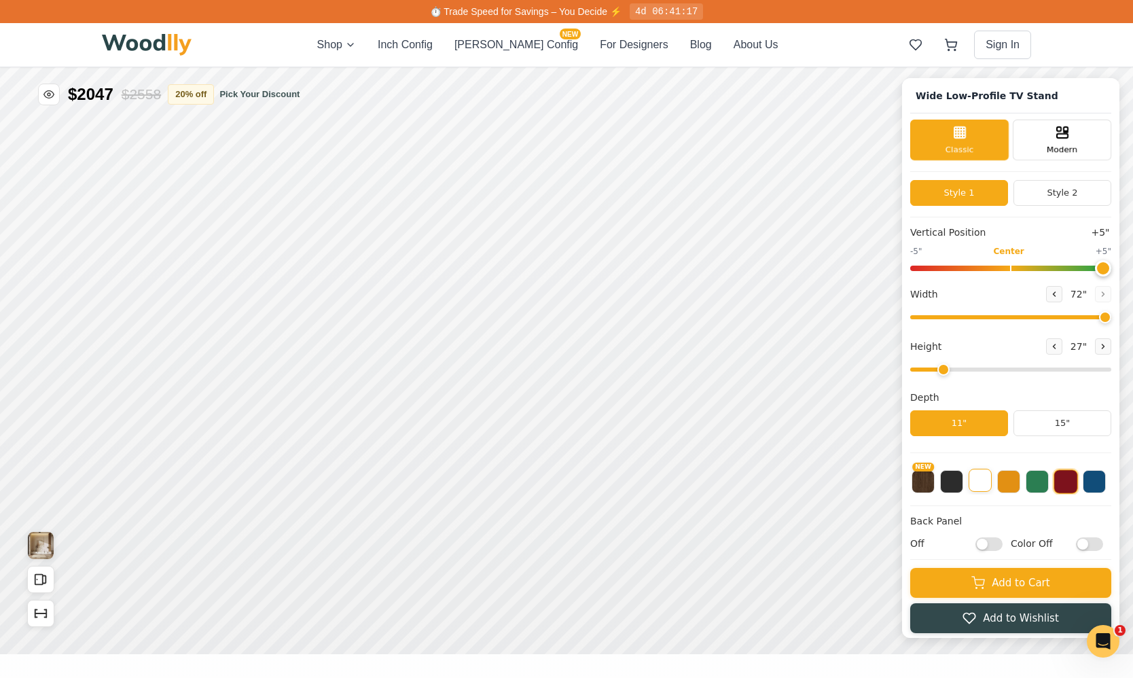
click at [988, 492] on button at bounding box center [980, 480] width 23 height 23
click at [959, 489] on button at bounding box center [951, 480] width 23 height 23
click at [1026, 420] on button "15"" at bounding box center [1063, 423] width 98 height 26
click at [996, 426] on button "11"" at bounding box center [959, 423] width 98 height 26
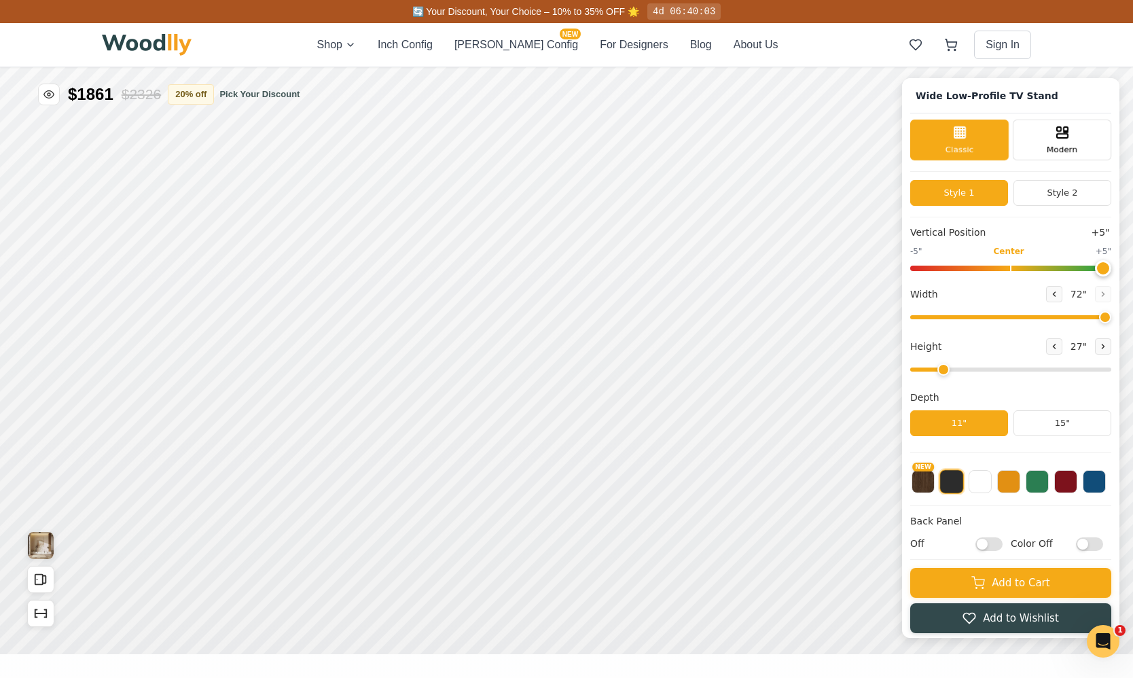
drag, startPoint x: 1109, startPoint y: 268, endPoint x: 1141, endPoint y: 269, distance: 32.0
click at [1026, 269] on input "range" at bounding box center [1010, 268] width 201 height 5
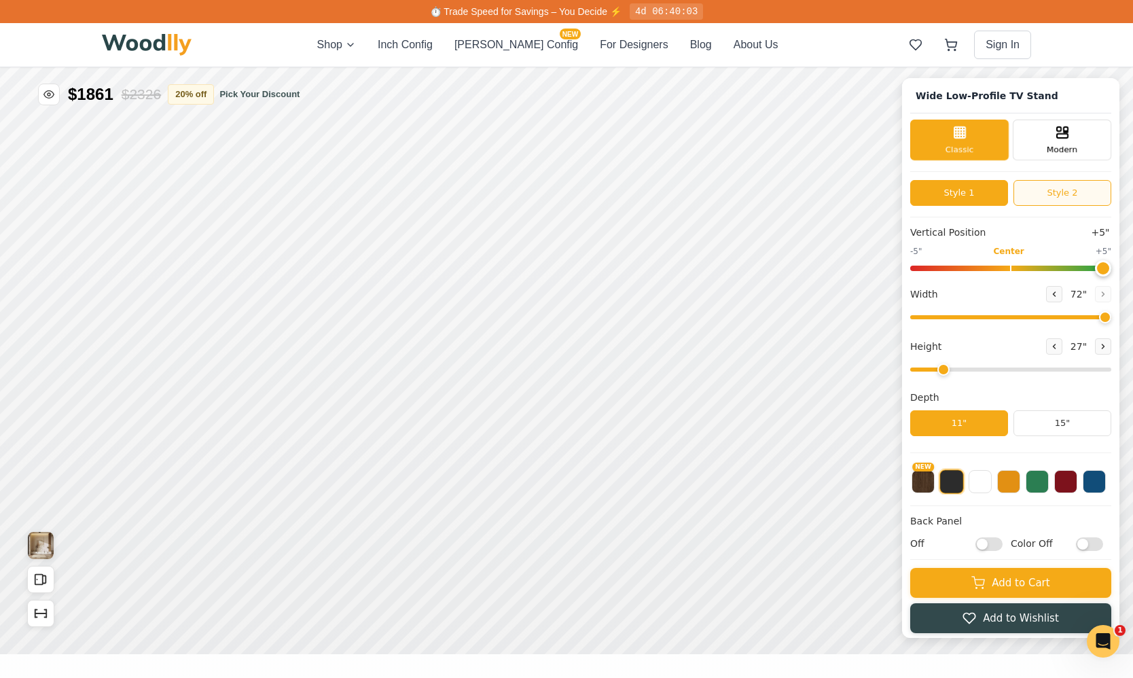
click at [1026, 200] on button "Style 2" at bounding box center [1063, 193] width 98 height 26
click at [997, 197] on button "Style 1" at bounding box center [959, 193] width 98 height 26
click at [1026, 187] on button "Style 2" at bounding box center [1063, 193] width 98 height 26
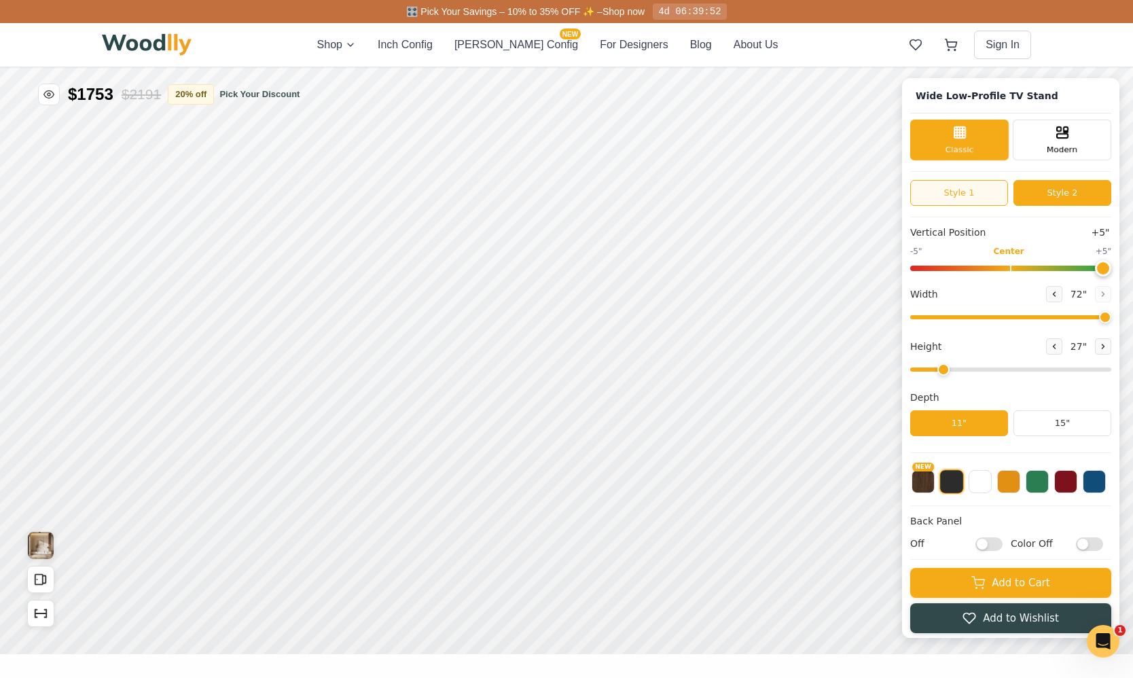
click at [990, 190] on button "Style 1" at bounding box center [959, 193] width 98 height 26
click at [1026, 187] on button "Style 2" at bounding box center [1063, 193] width 98 height 26
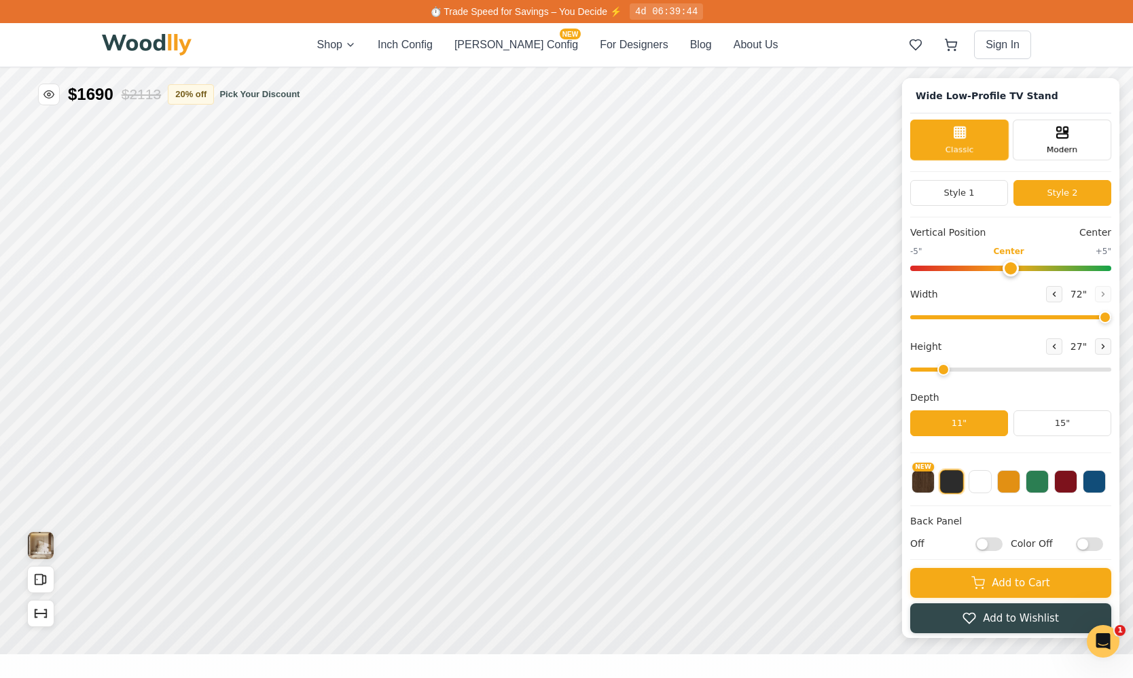
drag, startPoint x: 1105, startPoint y: 269, endPoint x: 1011, endPoint y: 285, distance: 94.4
type input "0"
click at [1011, 271] on input "range" at bounding box center [1010, 268] width 201 height 5
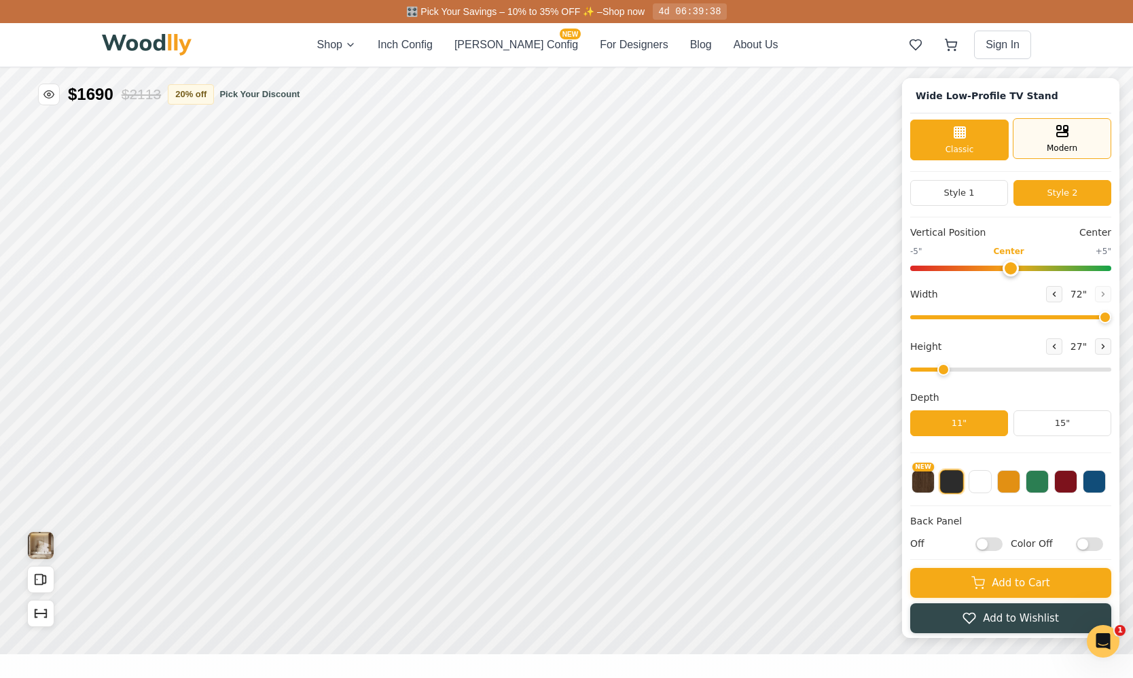
click at [1026, 128] on div "Modern" at bounding box center [1062, 138] width 99 height 41
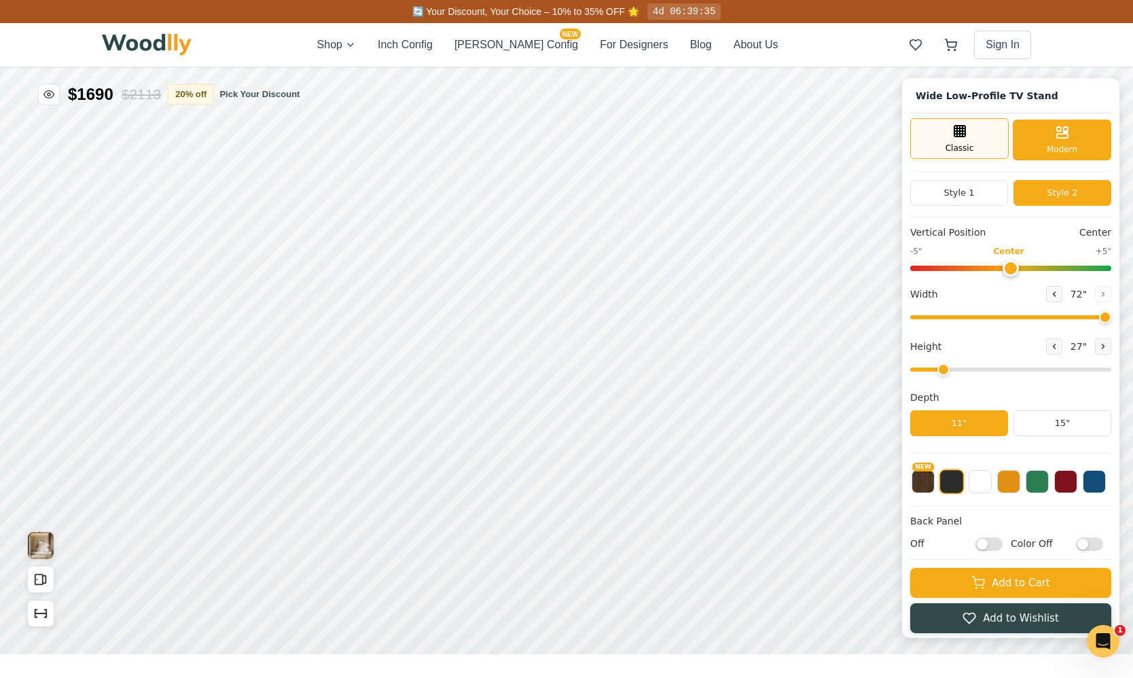
click at [965, 150] on span "Classic" at bounding box center [960, 148] width 29 height 12
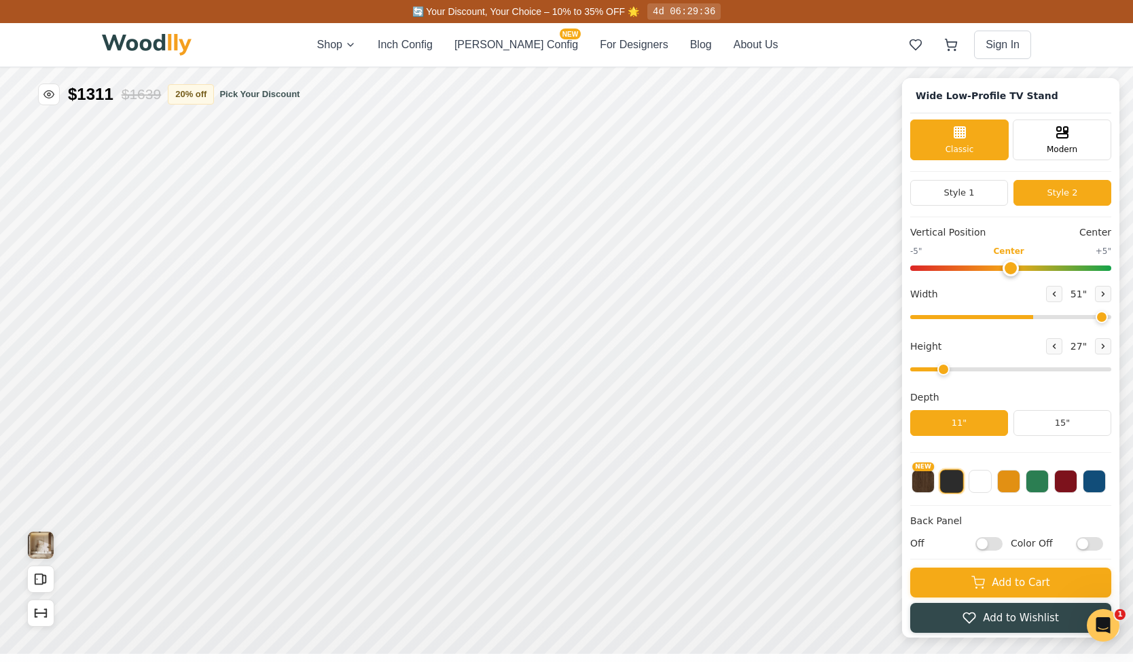
type input "72"
drag, startPoint x: 1107, startPoint y: 315, endPoint x: 1135, endPoint y: 317, distance: 27.9
click at [1026, 317] on input "range" at bounding box center [1010, 317] width 201 height 4
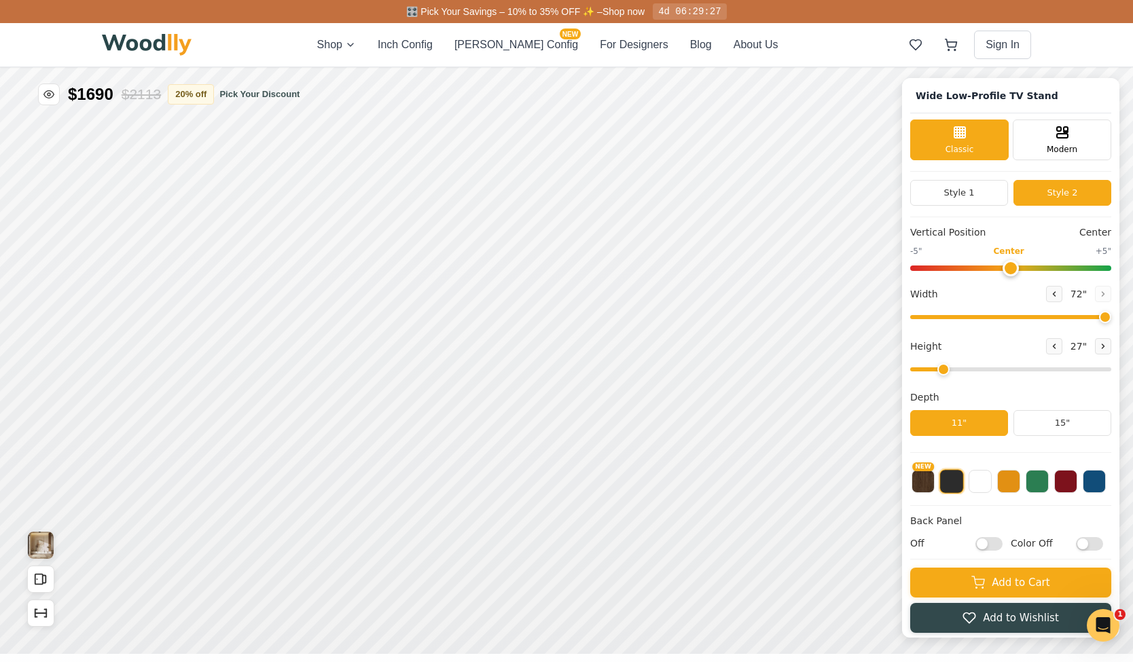
drag, startPoint x: 1018, startPoint y: 271, endPoint x: 1022, endPoint y: 289, distance: 18.8
click at [1022, 271] on input "range" at bounding box center [1010, 268] width 201 height 5
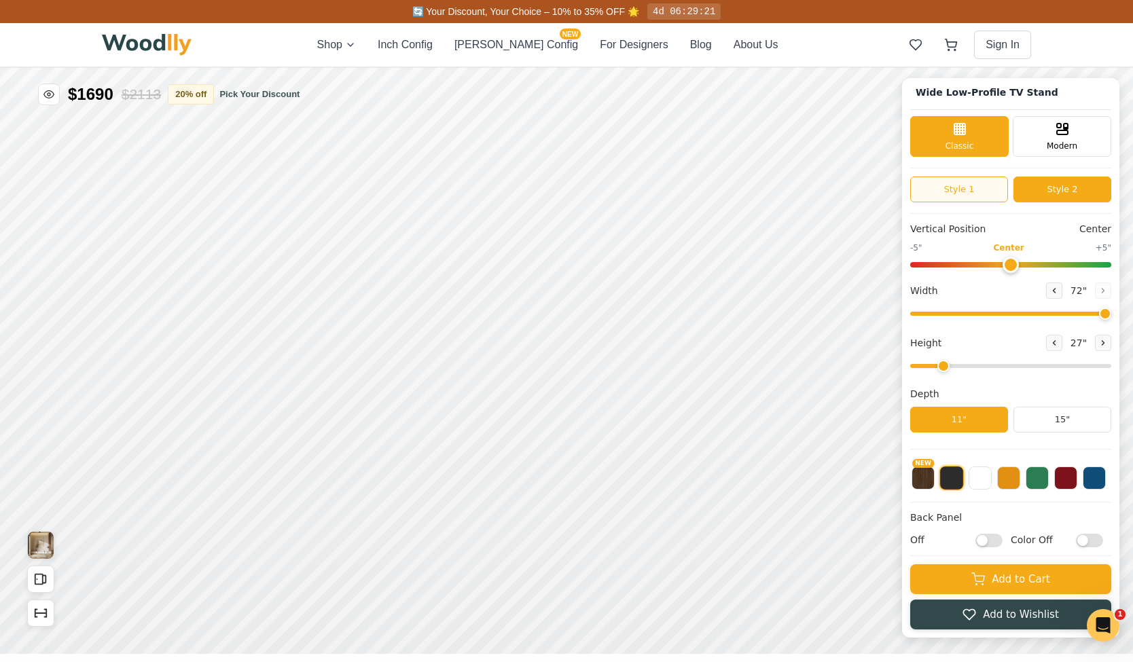
click at [975, 192] on button "Style 1" at bounding box center [959, 190] width 98 height 26
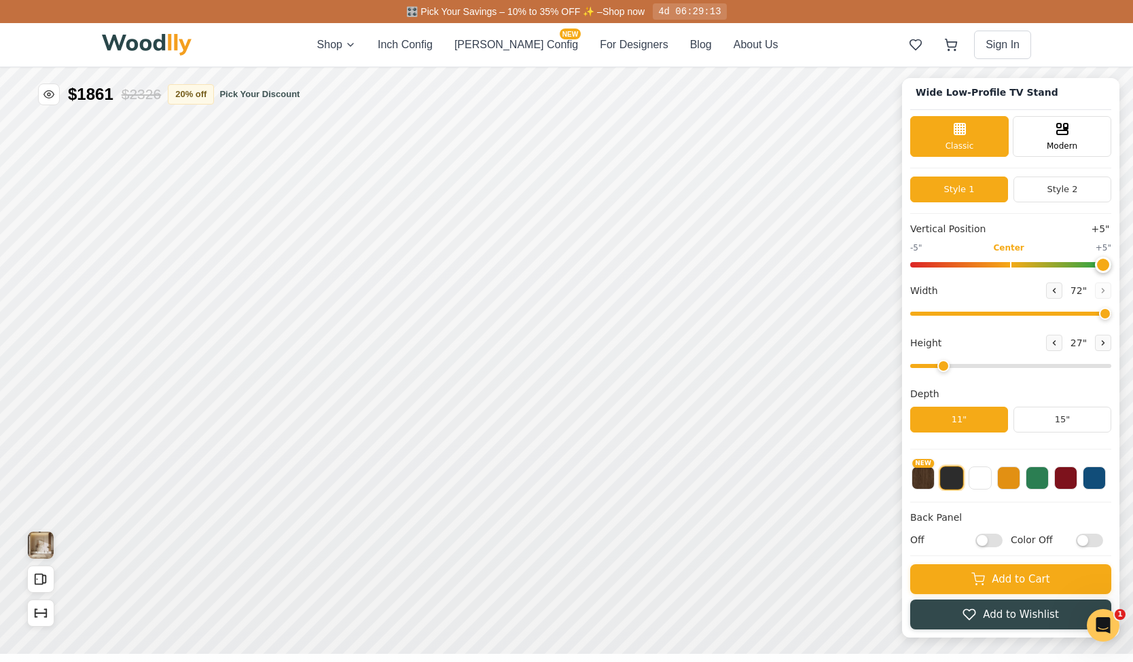
drag, startPoint x: 1014, startPoint y: 269, endPoint x: 1149, endPoint y: 260, distance: 135.5
type input "5"
click at [1026, 262] on input "range" at bounding box center [1010, 264] width 201 height 5
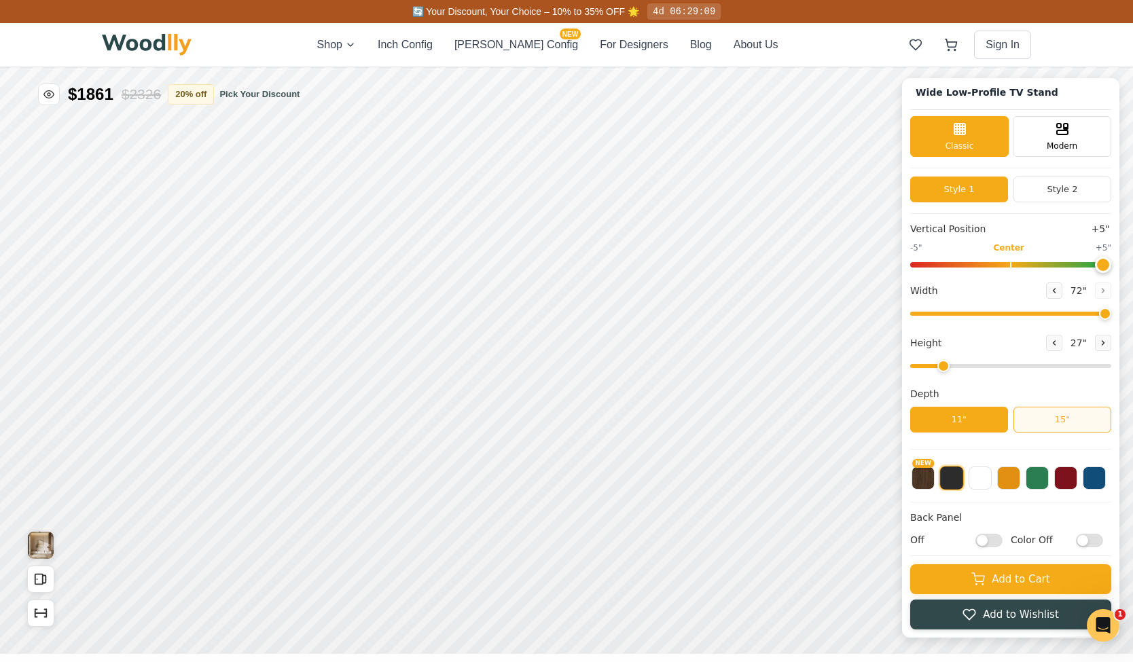
scroll to position [0, 0]
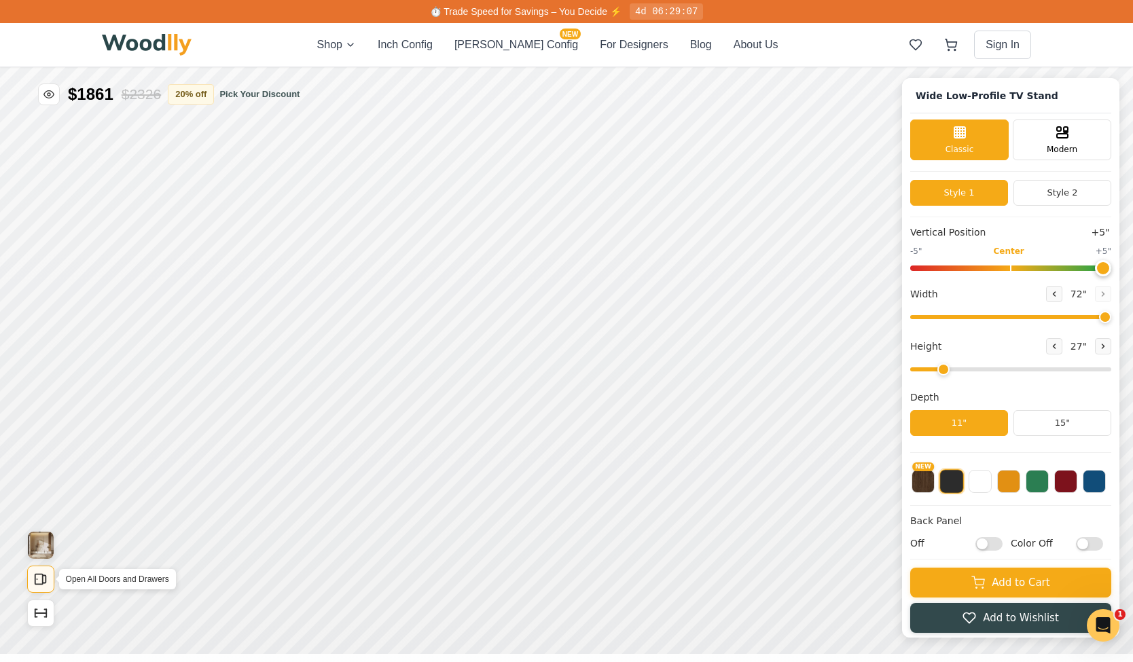
click at [33, 575] on icon "Open All Doors and Drawers" at bounding box center [40, 579] width 15 height 15
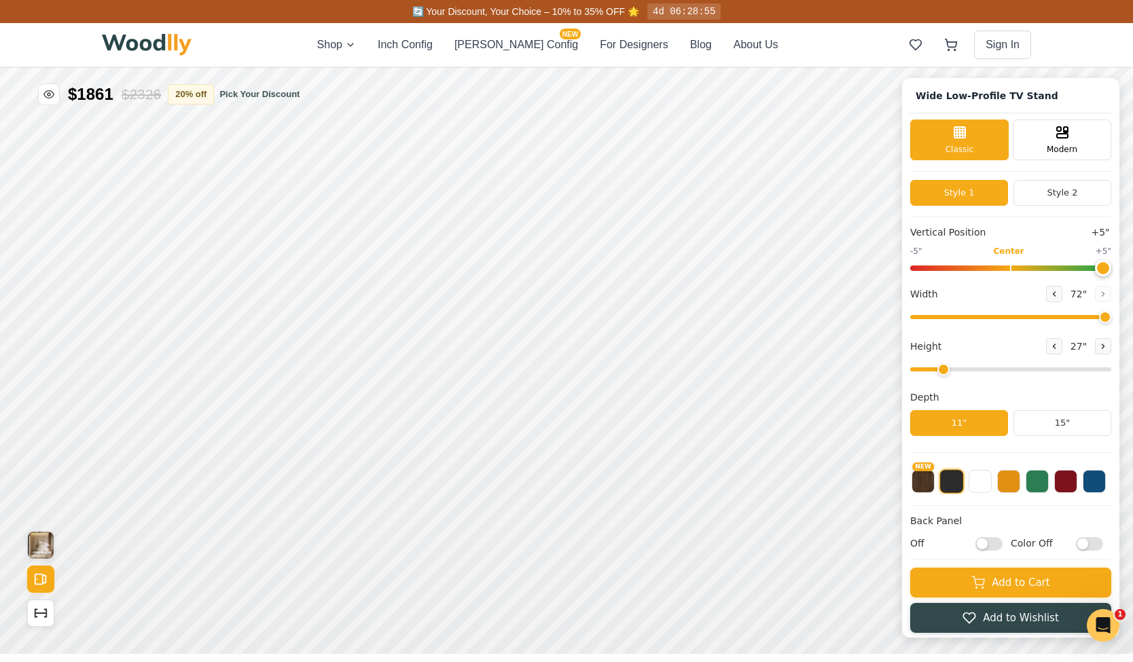
click at [996, 545] on input "Off" at bounding box center [988, 544] width 27 height 14
click at [996, 545] on input "On" at bounding box center [988, 544] width 27 height 14
click at [996, 545] on input "Off" at bounding box center [988, 544] width 27 height 14
click at [39, 577] on icon "Open All Doors and Drawers" at bounding box center [40, 579] width 15 height 15
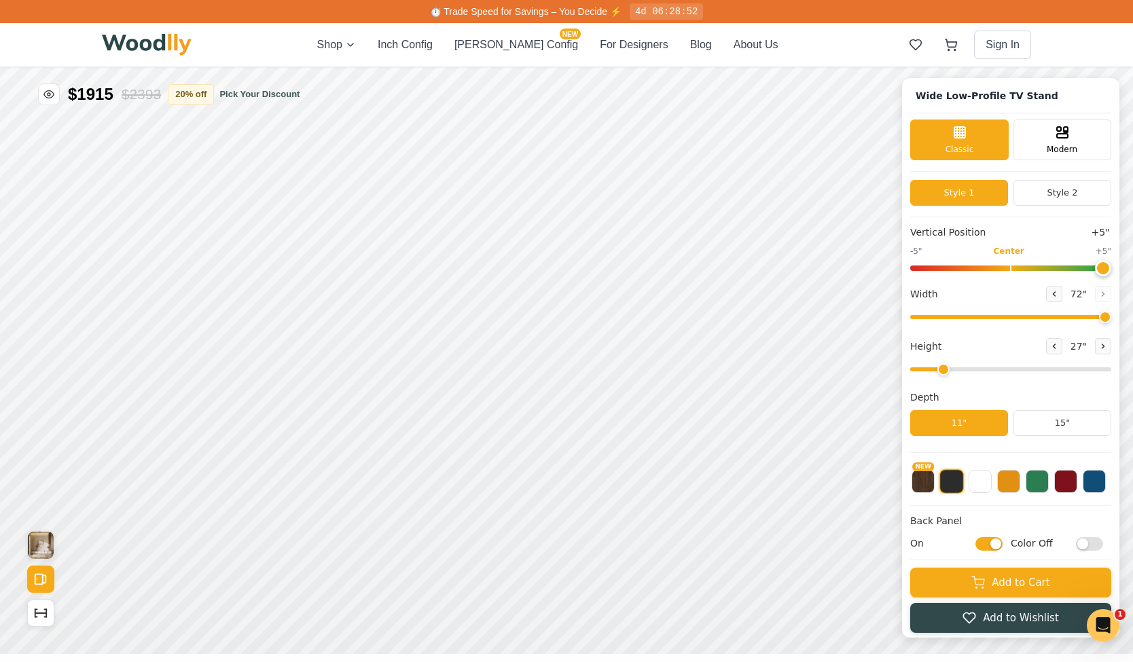
click at [1001, 550] on input "On" at bounding box center [988, 544] width 27 height 14
click at [42, 577] on rect "Open All Doors and Drawers" at bounding box center [38, 580] width 7 height 10
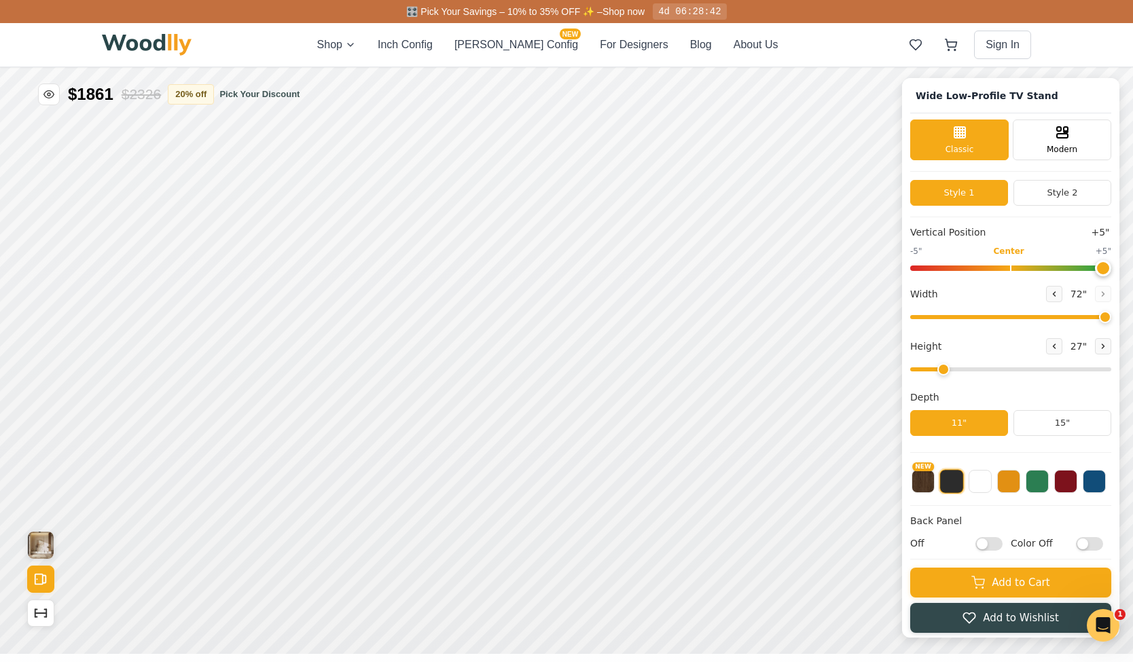
click at [1003, 542] on input "Off" at bounding box center [988, 544] width 27 height 14
click at [41, 578] on icon "Open All Doors and Drawers" at bounding box center [40, 579] width 15 height 15
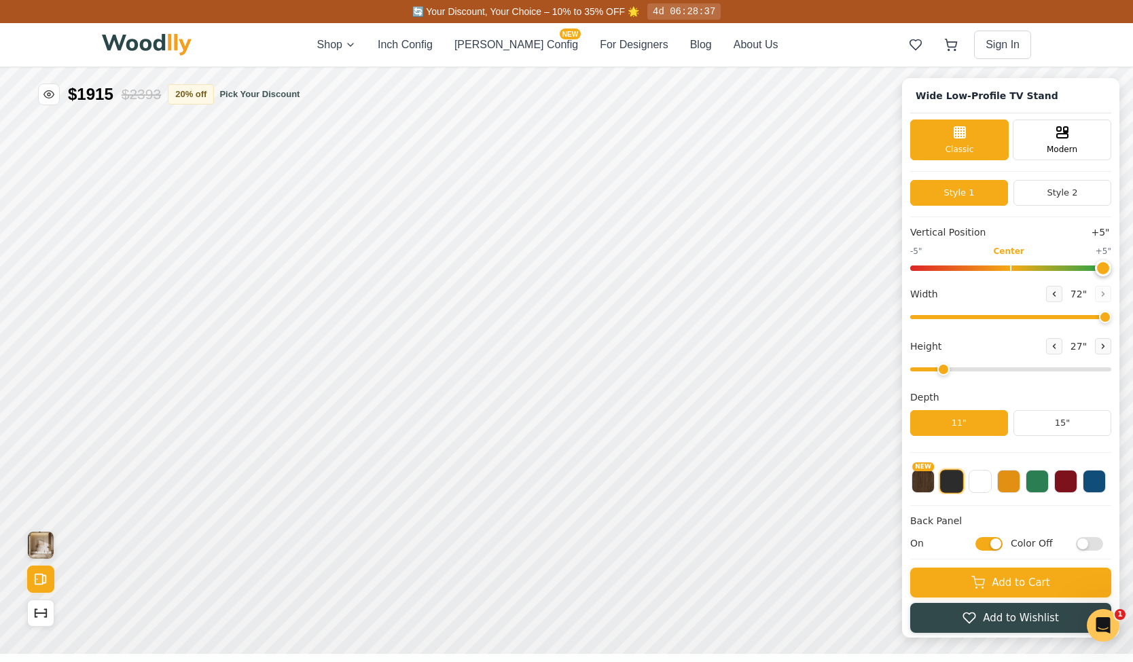
click at [1003, 548] on input "On" at bounding box center [988, 544] width 27 height 14
checkbox input "false"
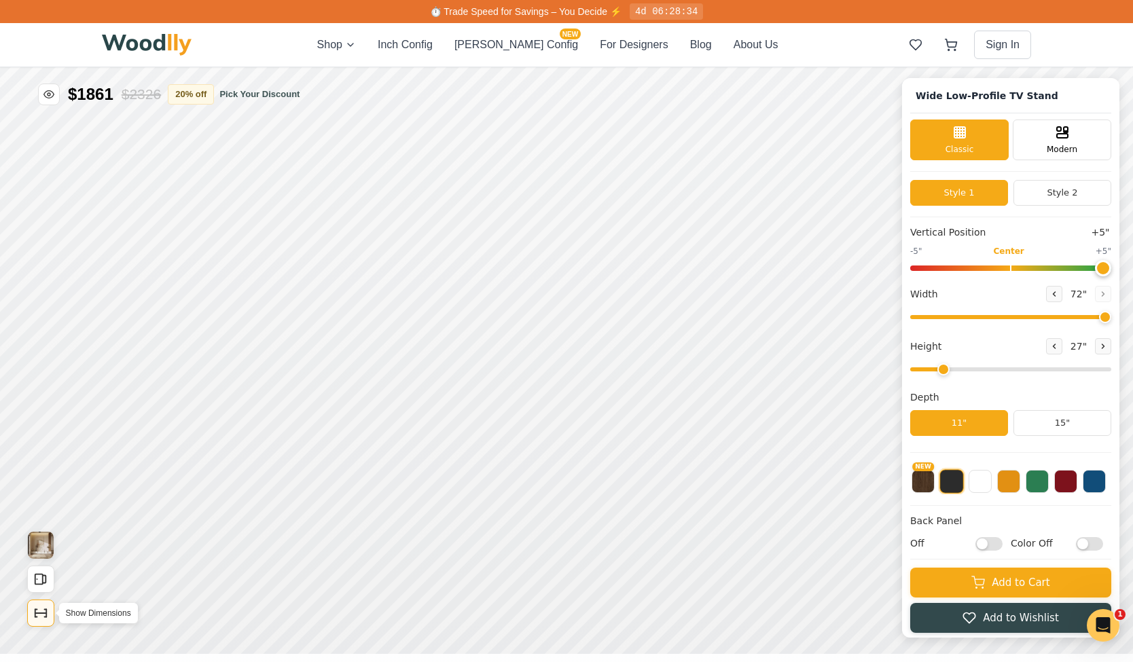
click at [45, 611] on icon "Show Dimensions" at bounding box center [40, 613] width 15 height 15
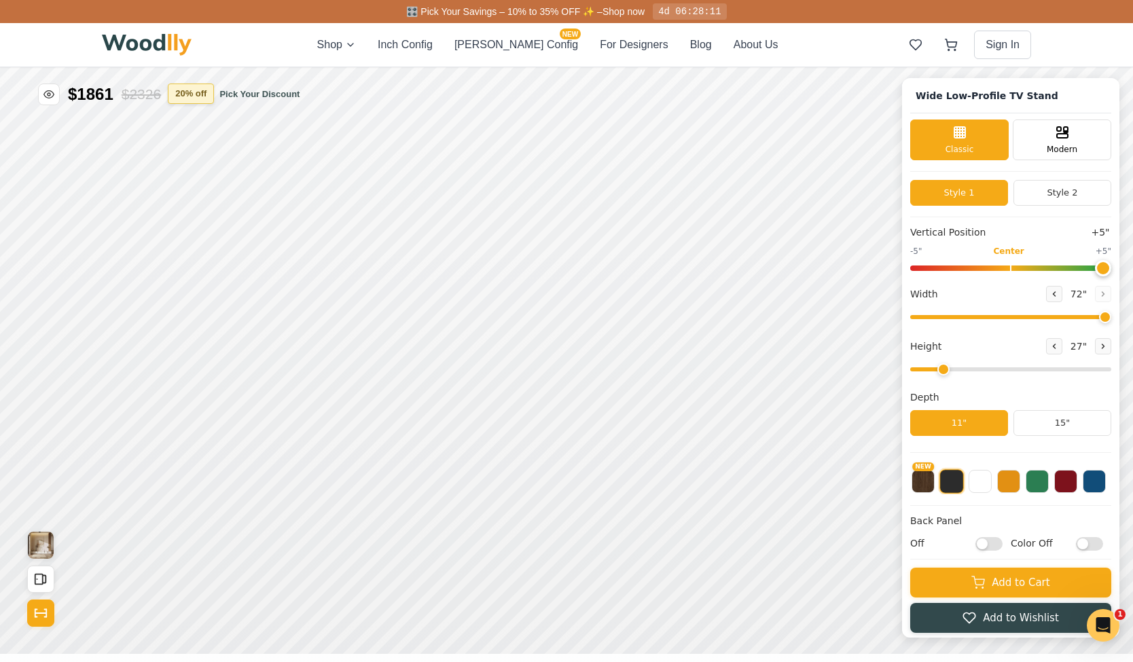
click at [194, 98] on button "20 % off" at bounding box center [191, 94] width 46 height 20
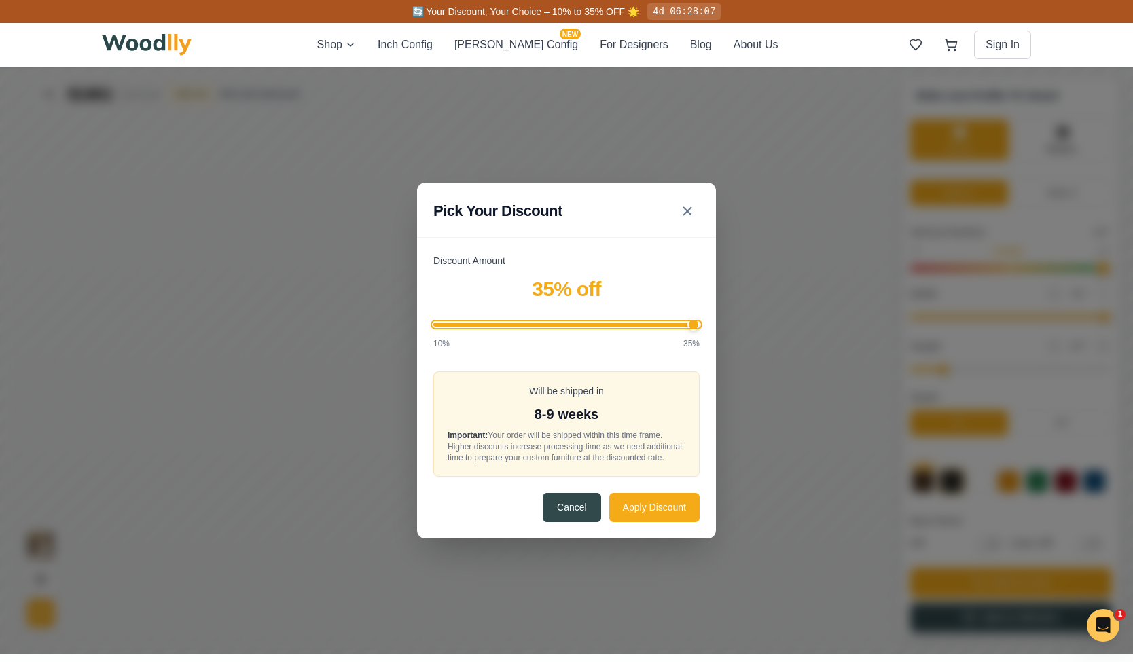
drag, startPoint x: 543, startPoint y: 323, endPoint x: 720, endPoint y: 334, distance: 177.6
type input "35"
click at [700, 327] on input "Discount Amount" at bounding box center [566, 325] width 266 height 4
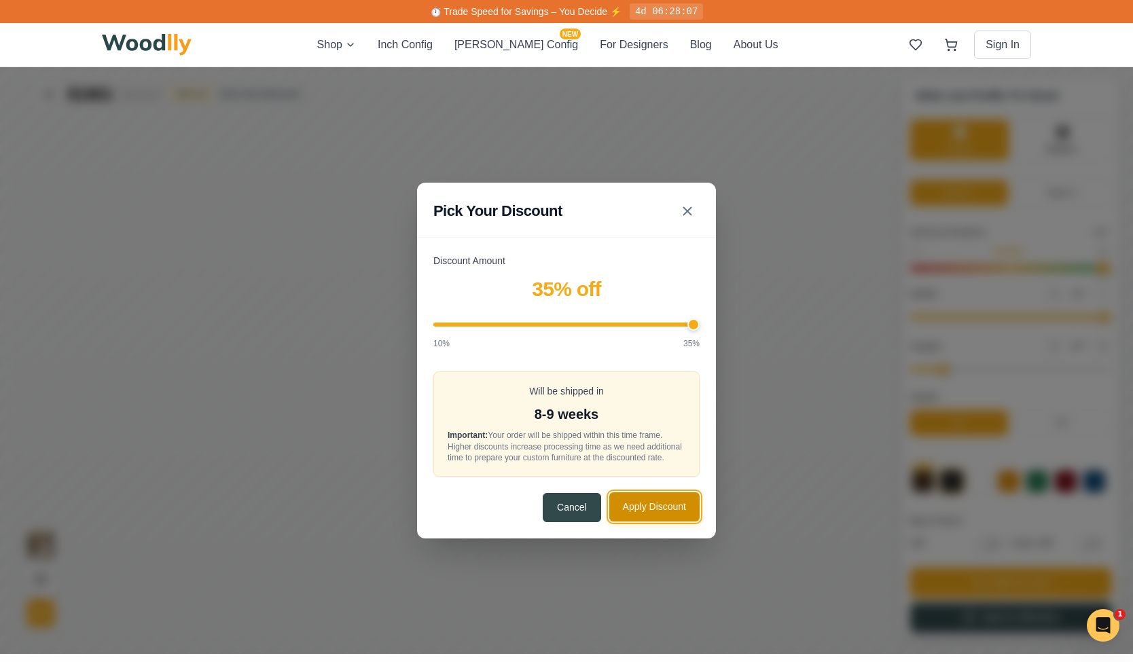
click at [662, 514] on button "Apply Discount" at bounding box center [654, 507] width 90 height 29
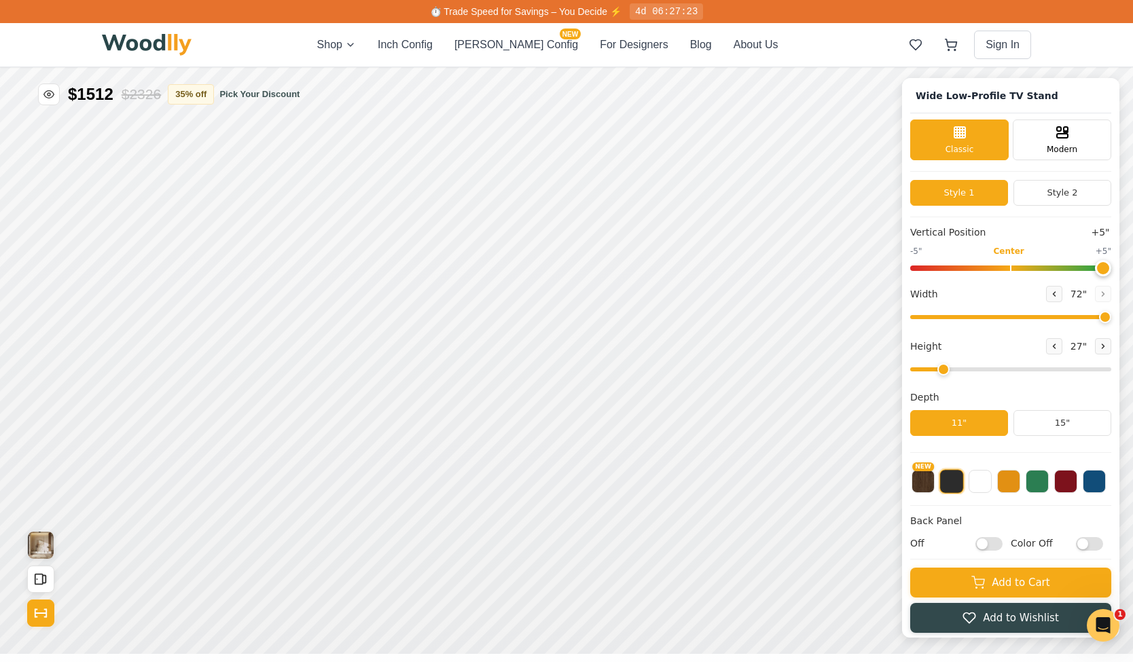
drag, startPoint x: 944, startPoint y: 372, endPoint x: 952, endPoint y: 373, distance: 7.5
click at [952, 372] on input "range" at bounding box center [1010, 370] width 201 height 4
type input "2"
click at [949, 372] on input "range" at bounding box center [1010, 370] width 201 height 4
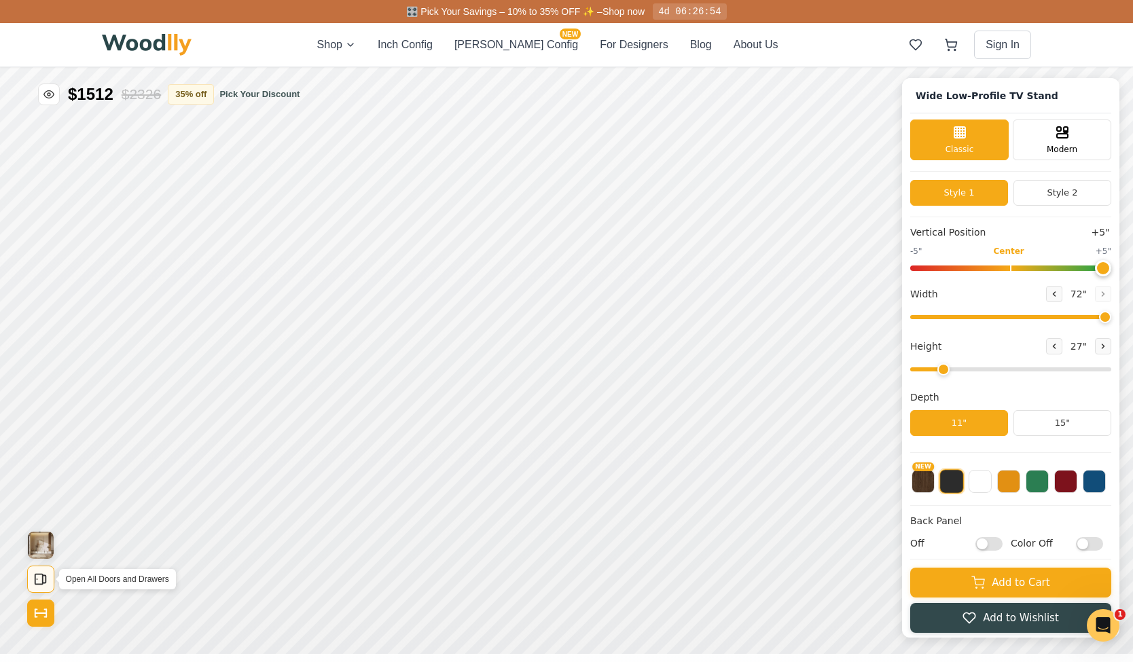
click at [47, 572] on icon "Open All Doors and Drawers" at bounding box center [40, 579] width 15 height 15
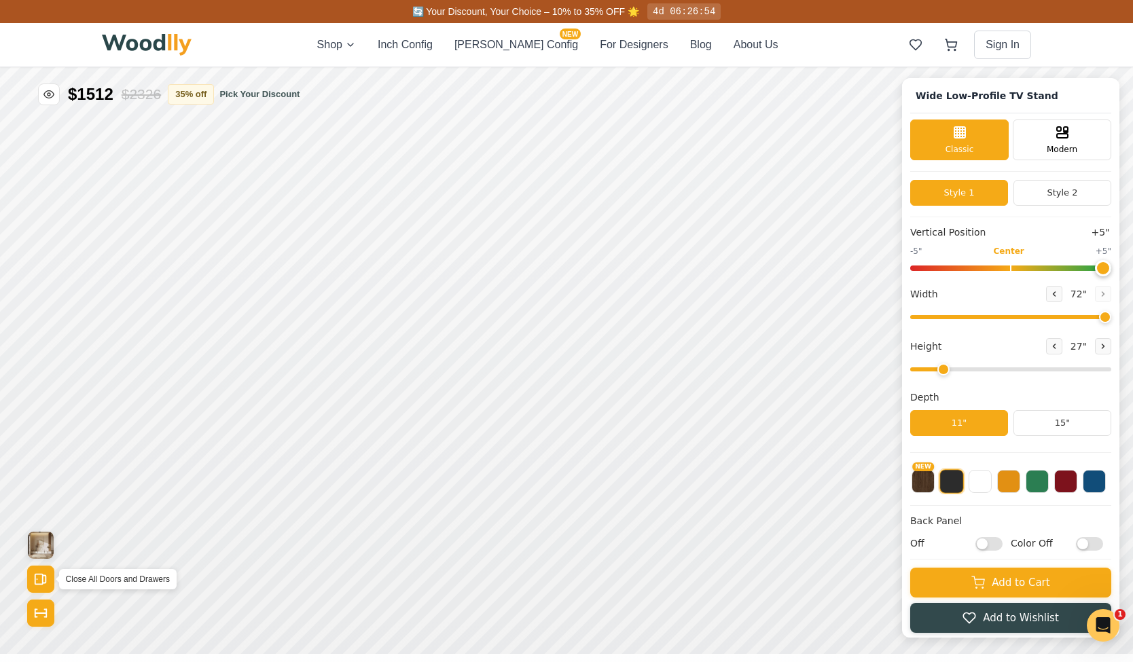
click at [47, 572] on icon "Open All Doors and Drawers" at bounding box center [40, 579] width 15 height 15
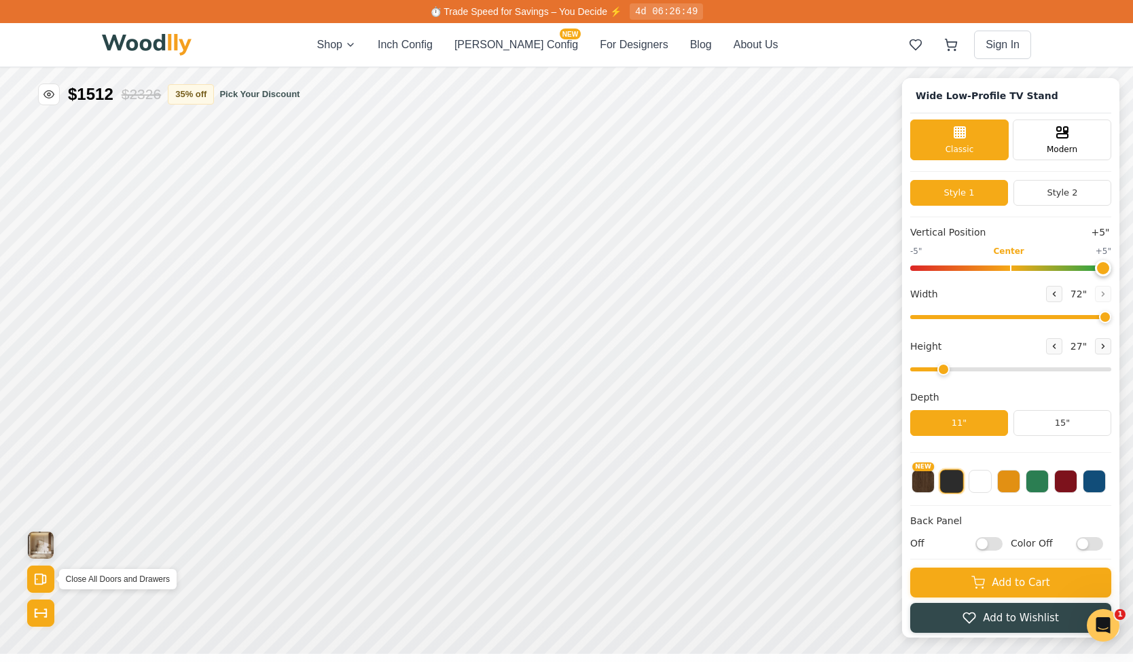
click at [47, 572] on icon "Open All Doors and Drawers" at bounding box center [40, 579] width 15 height 15
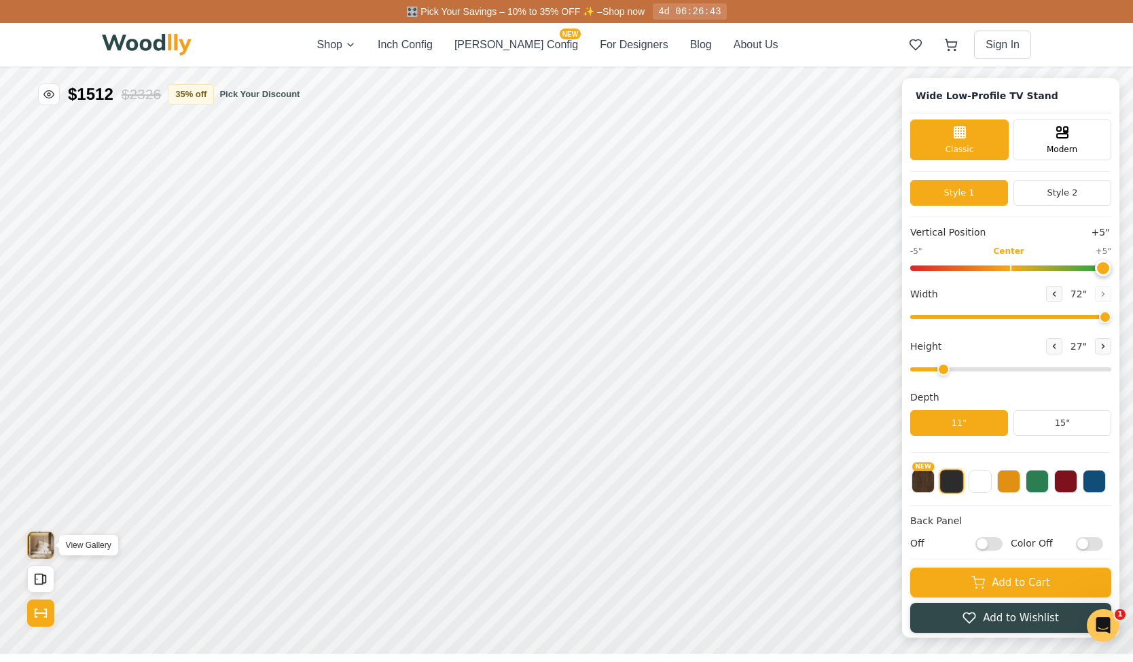
click at [43, 546] on img "View Gallery" at bounding box center [41, 545] width 26 height 27
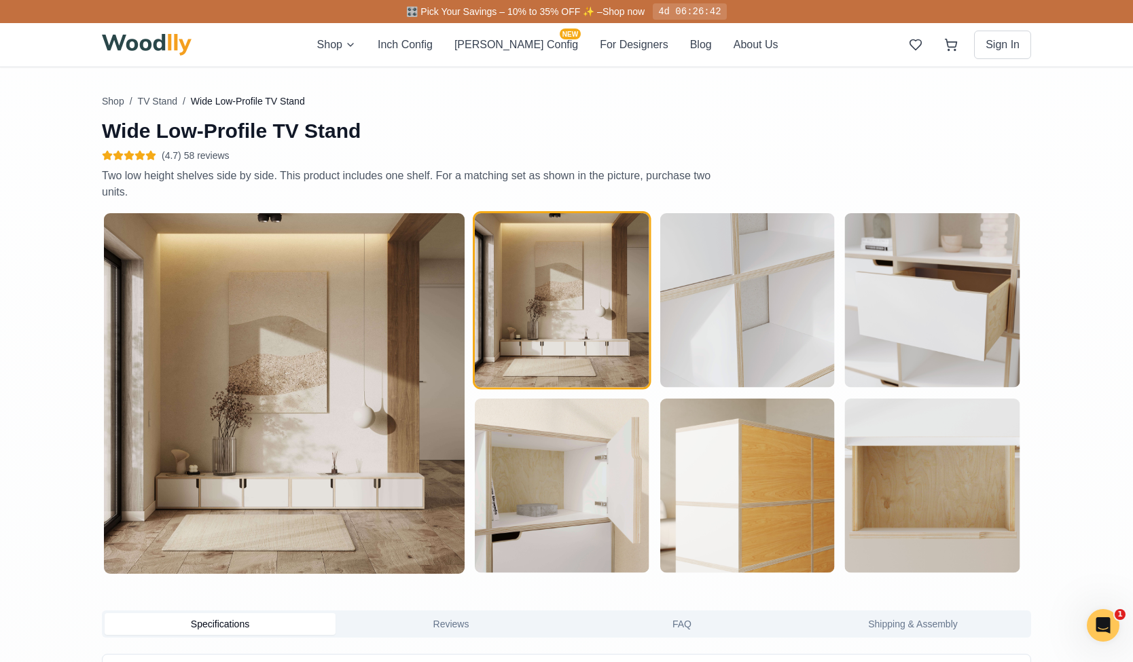
scroll to position [610, 0]
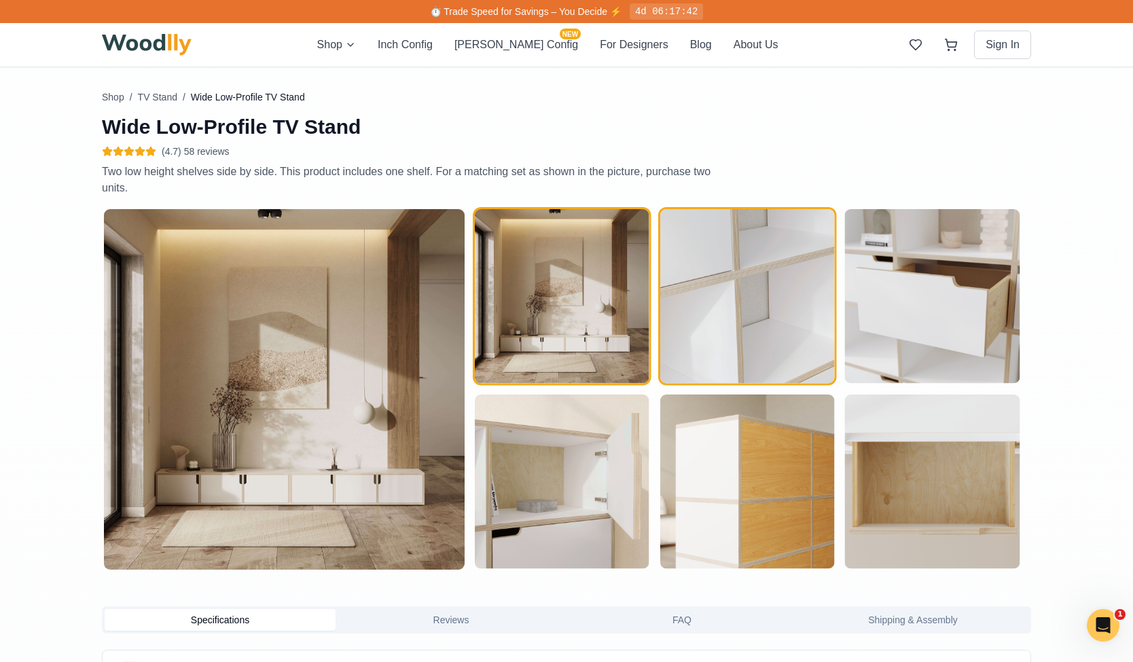
click at [810, 248] on img "button" at bounding box center [747, 296] width 175 height 175
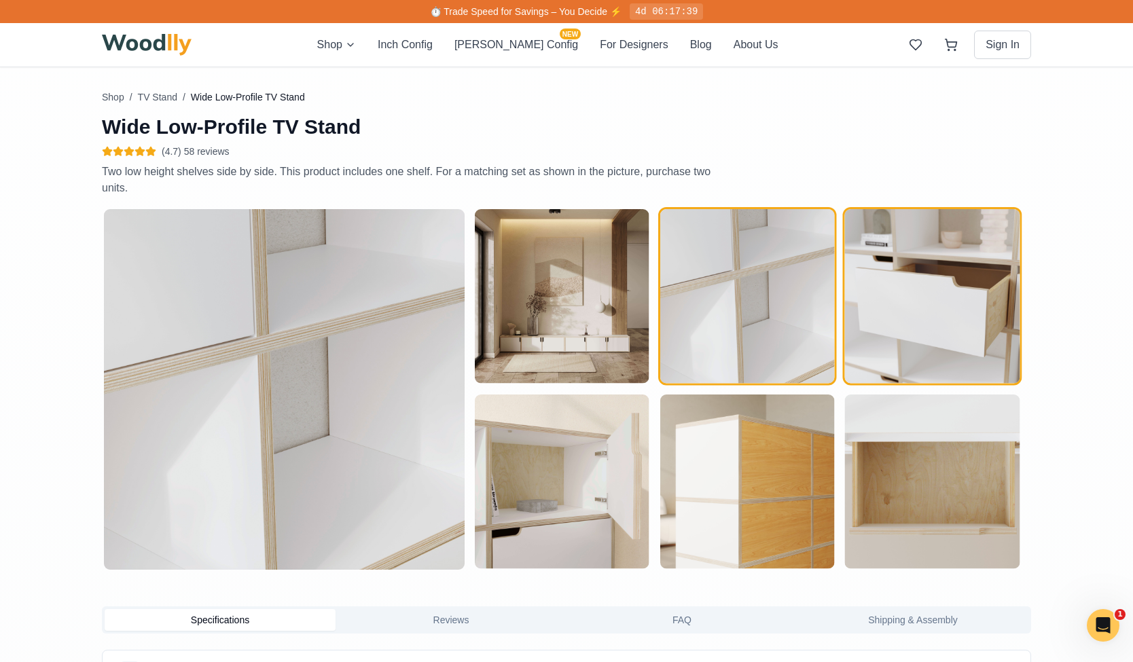
click at [935, 313] on img "button" at bounding box center [932, 296] width 175 height 175
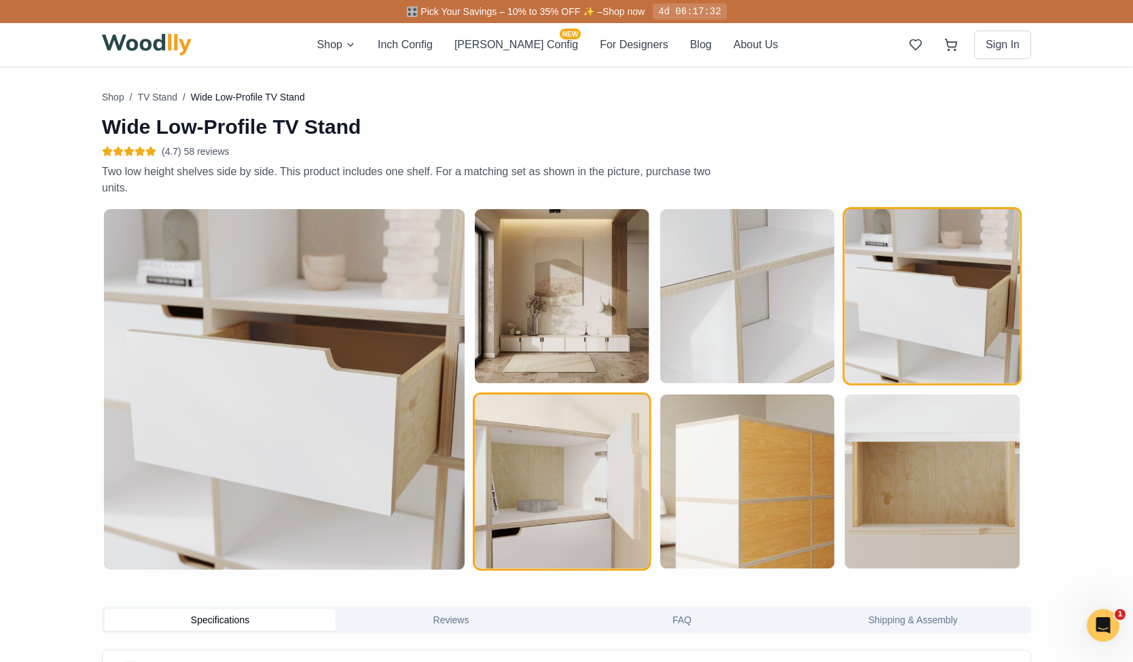
click at [590, 513] on img "button" at bounding box center [562, 482] width 175 height 175
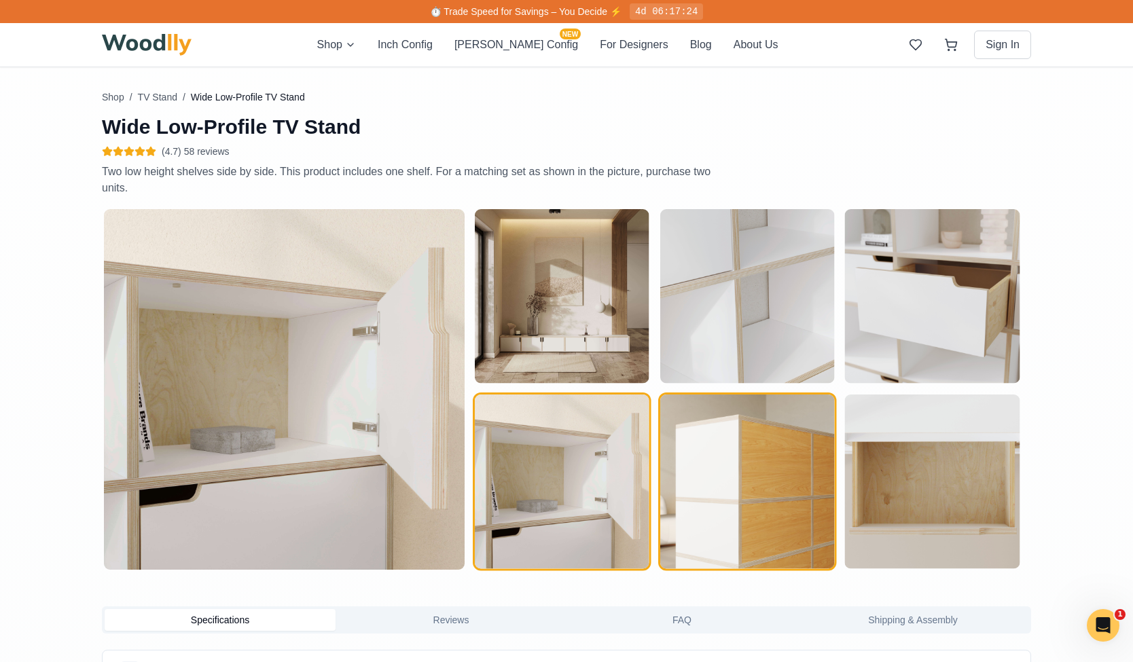
click at [810, 507] on img "button" at bounding box center [747, 482] width 175 height 175
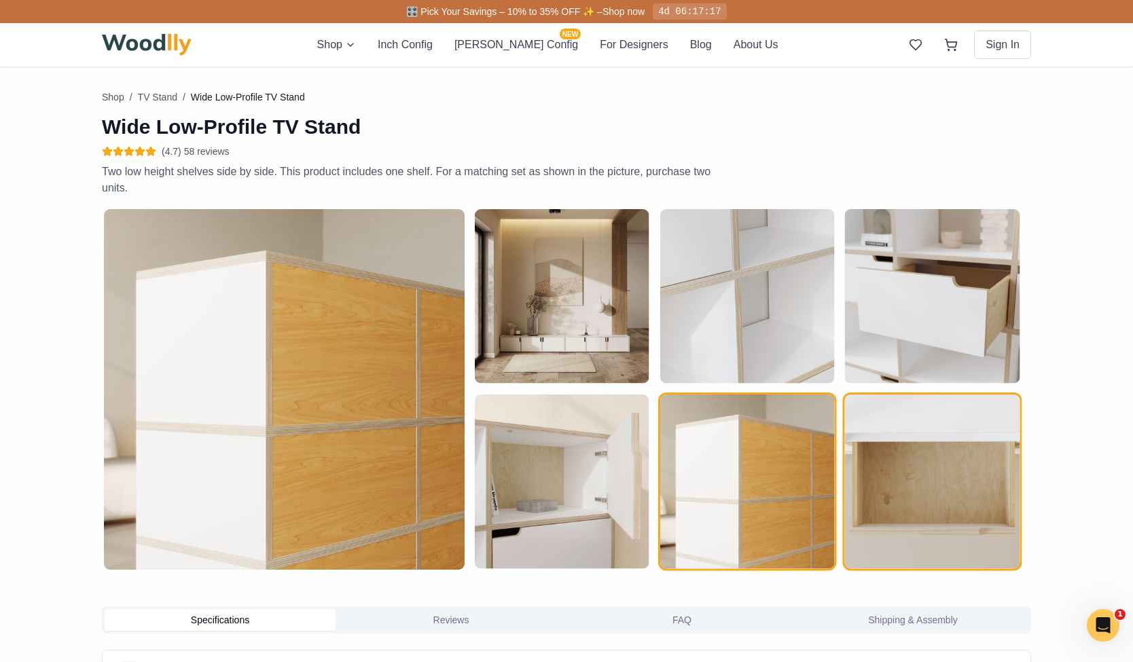
click at [870, 512] on img "button" at bounding box center [932, 482] width 175 height 175
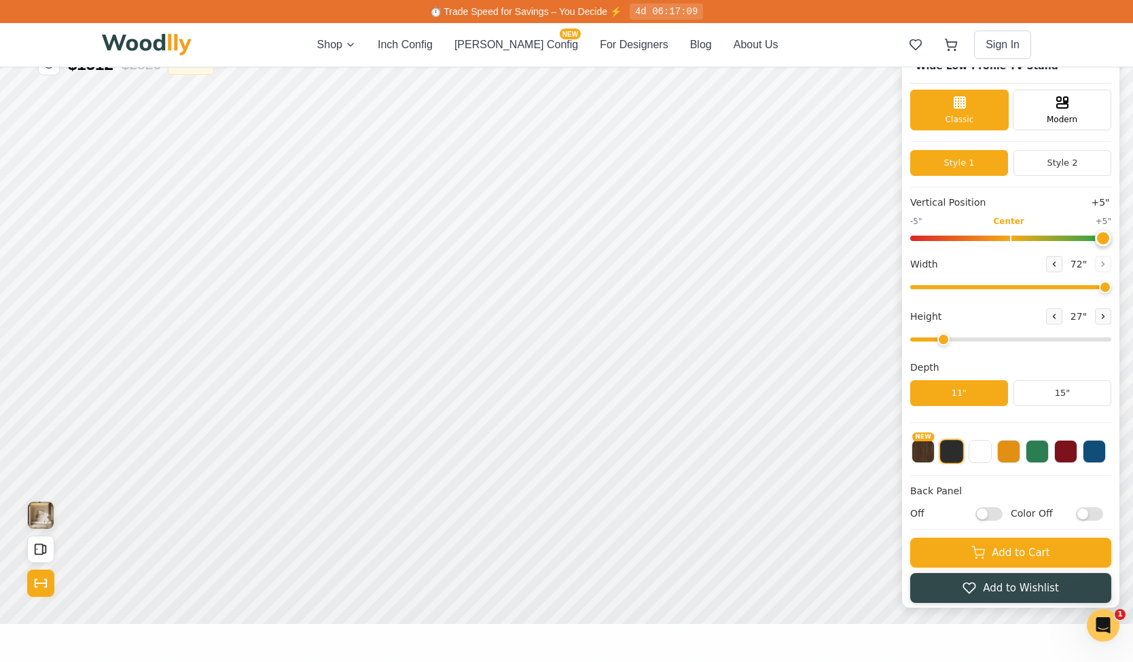
scroll to position [0, 0]
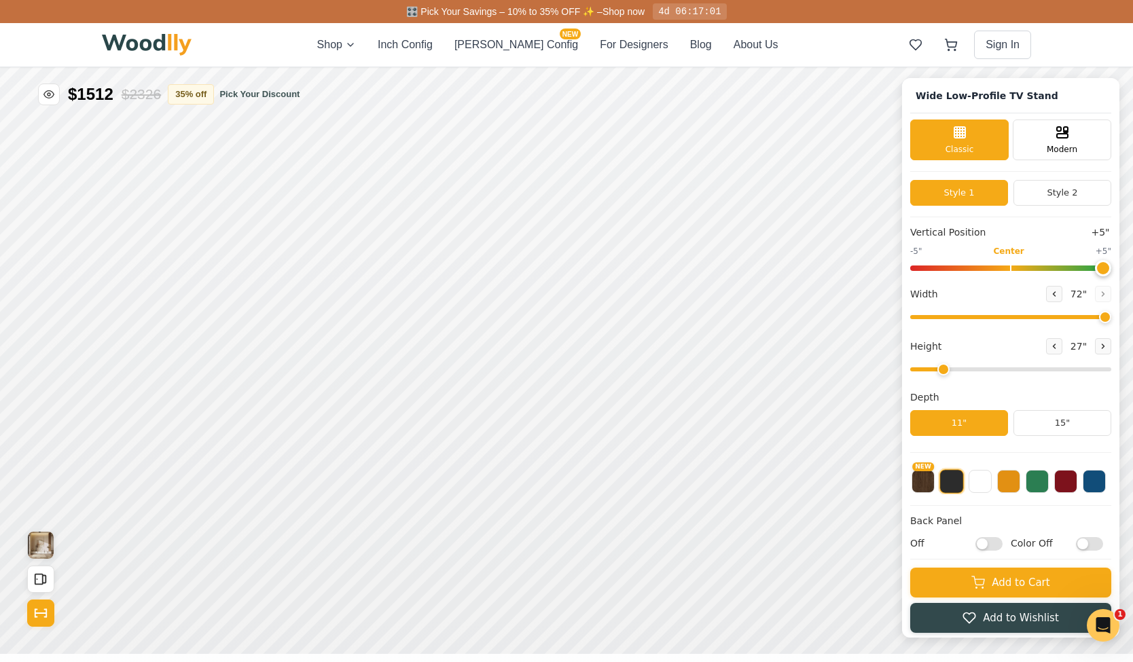
click at [1001, 545] on input "Off" at bounding box center [988, 544] width 27 height 14
click at [1001, 545] on input "On" at bounding box center [988, 544] width 27 height 14
click at [1001, 545] on input "Off" at bounding box center [988, 544] width 27 height 14
click at [1001, 545] on input "On" at bounding box center [988, 544] width 27 height 14
checkbox input "false"
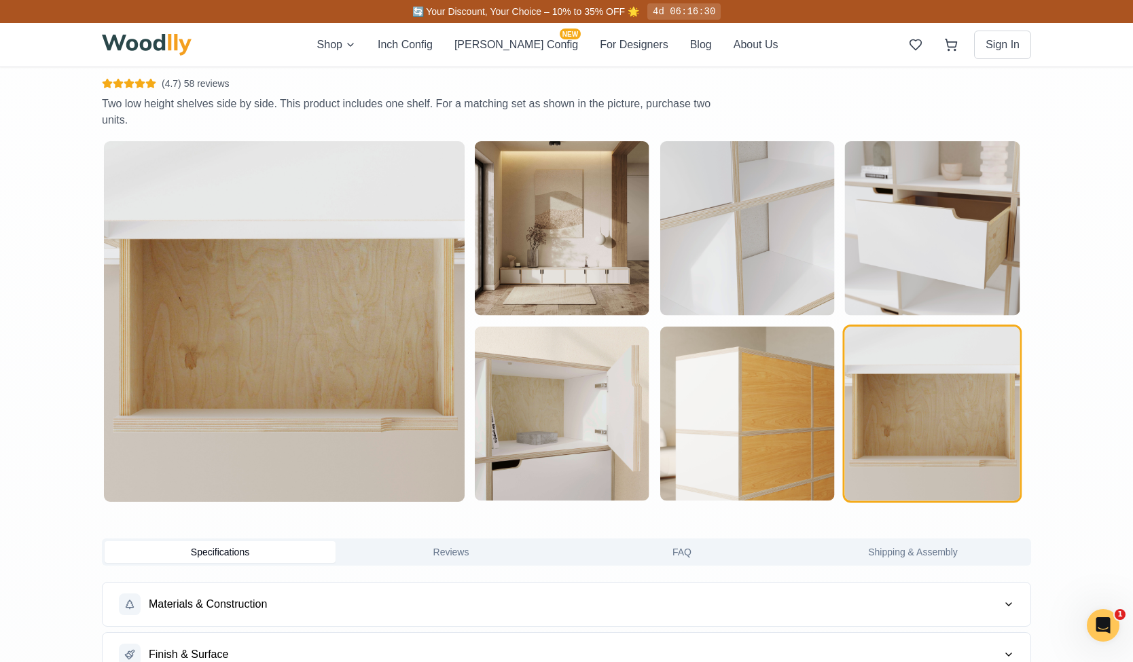
scroll to position [883, 0]
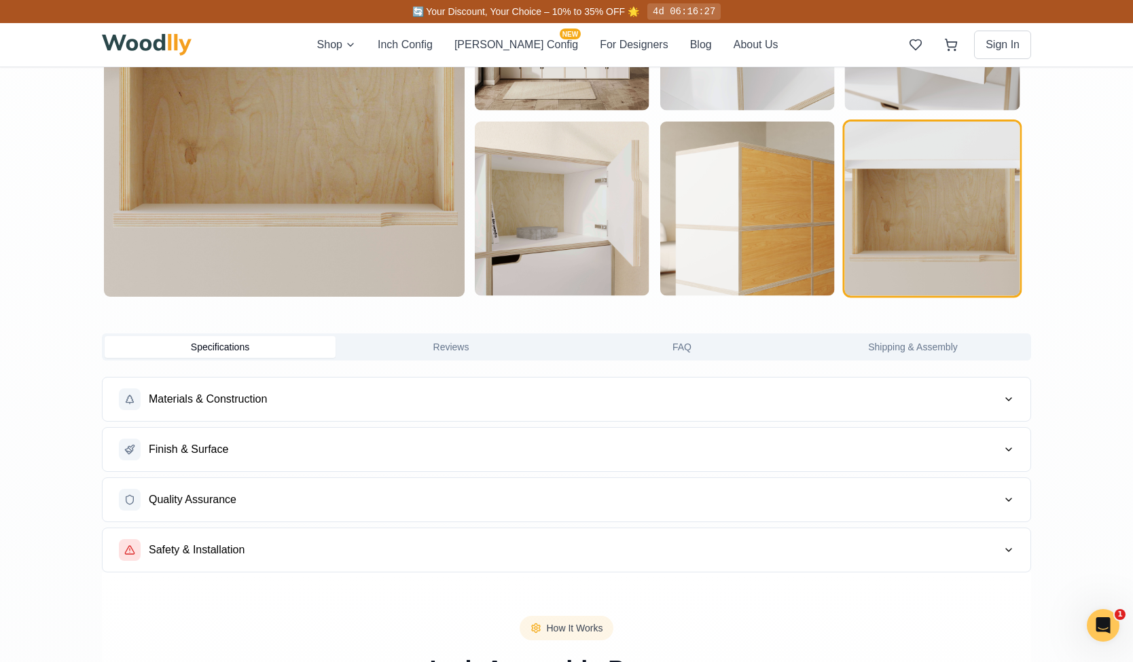
click at [794, 412] on button "Materials & Construction" at bounding box center [567, 399] width 928 height 43
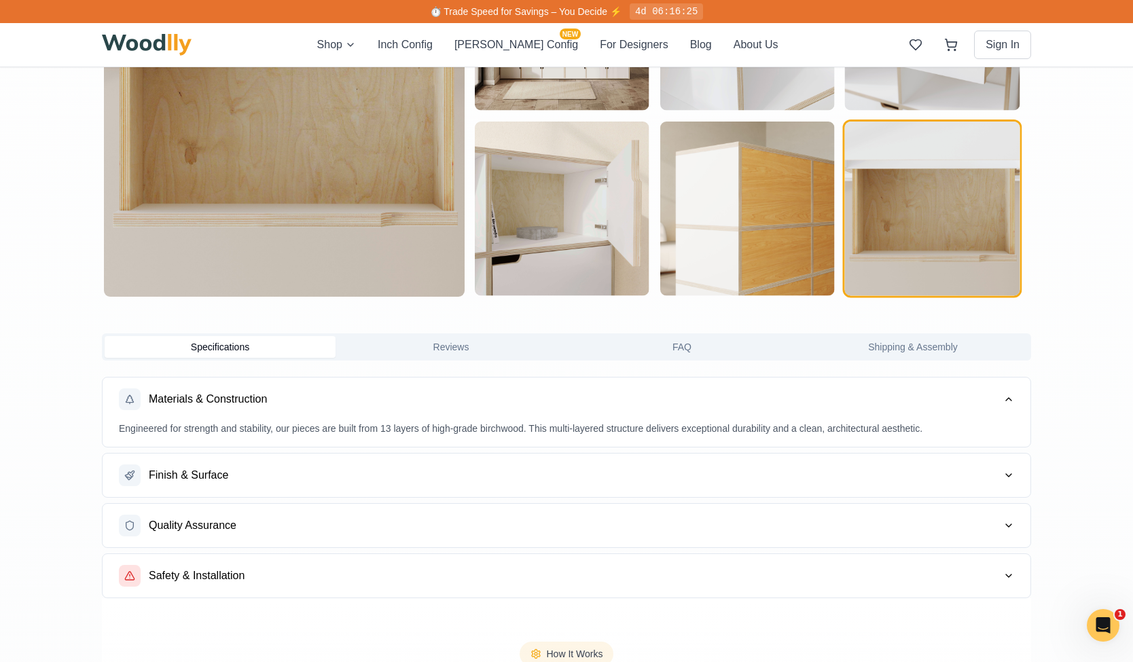
click at [787, 461] on button "Finish & Surface" at bounding box center [567, 475] width 928 height 43
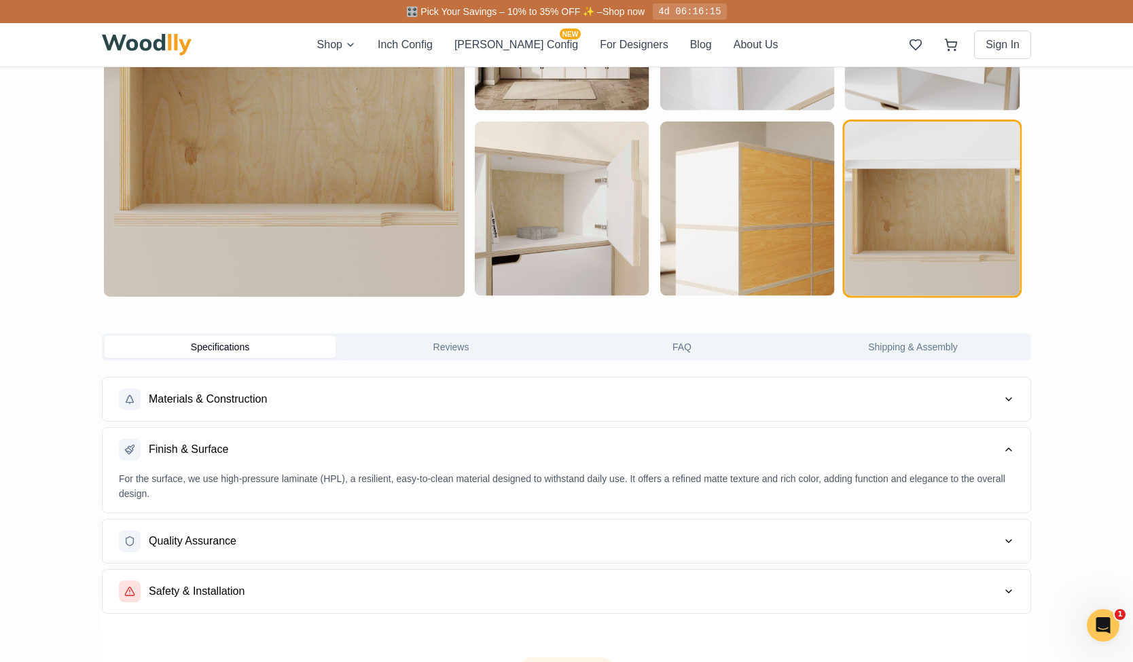
click at [822, 529] on button "Quality Assurance" at bounding box center [567, 541] width 928 height 43
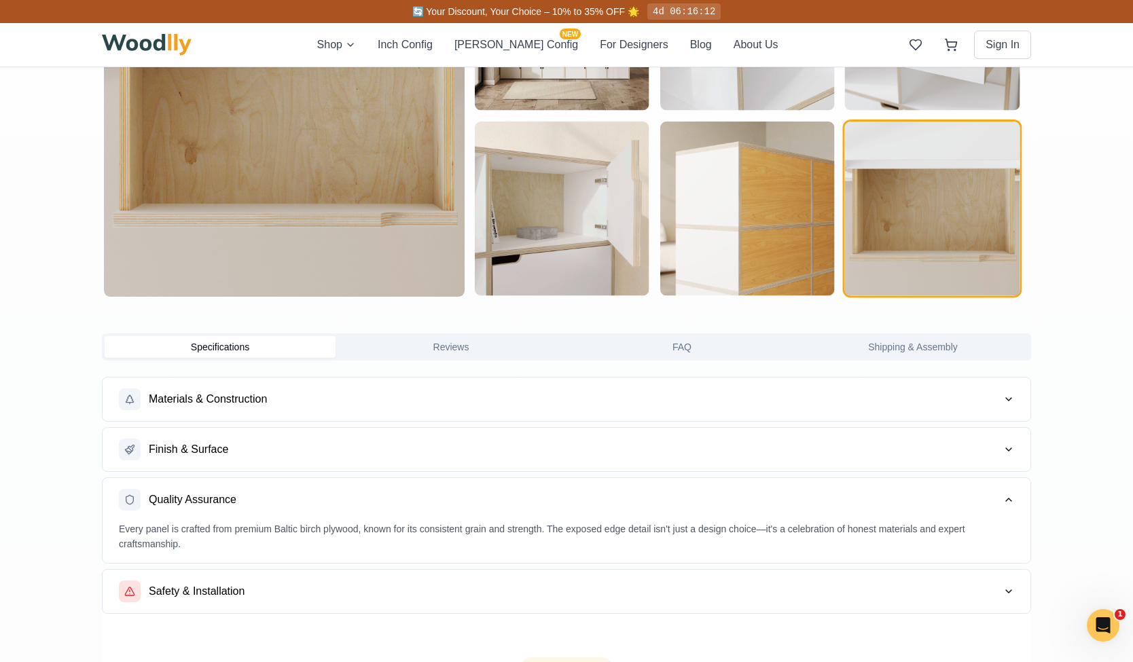
click at [685, 351] on button "FAQ" at bounding box center [682, 347] width 231 height 22
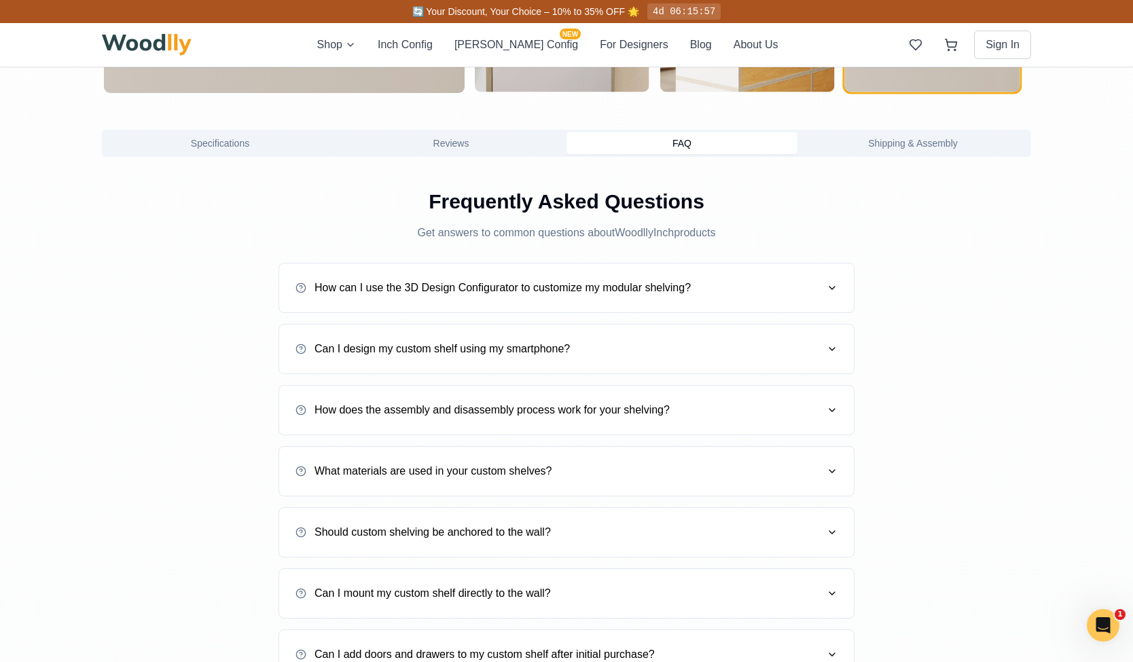
scroll to position [1155, 0]
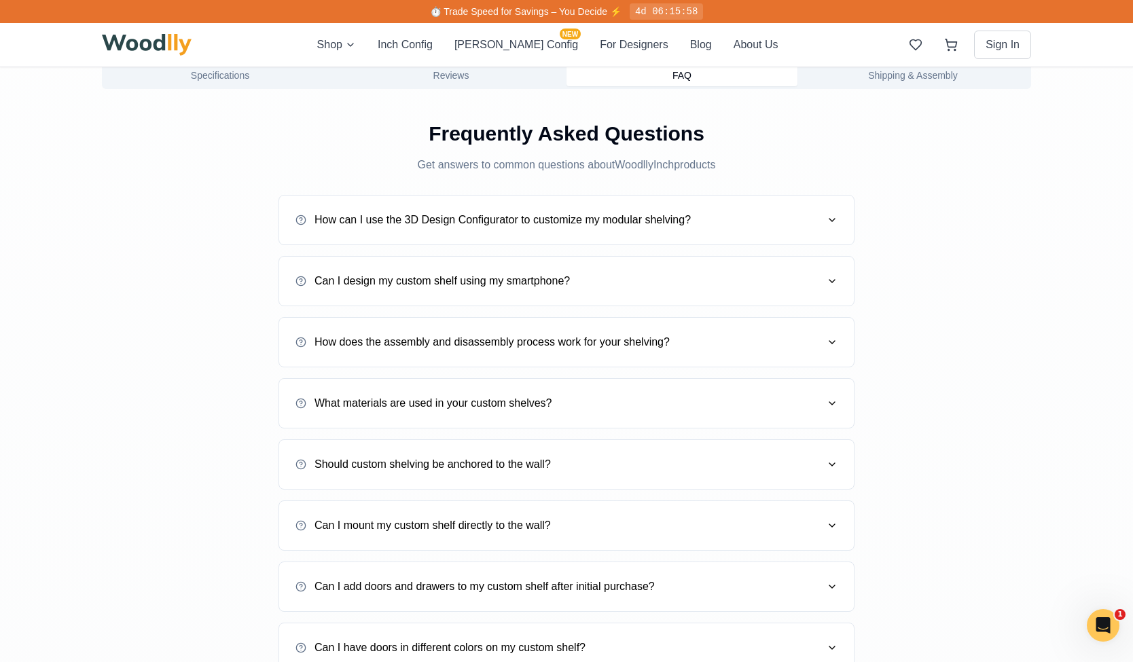
click at [828, 524] on icon "button" at bounding box center [832, 525] width 11 height 11
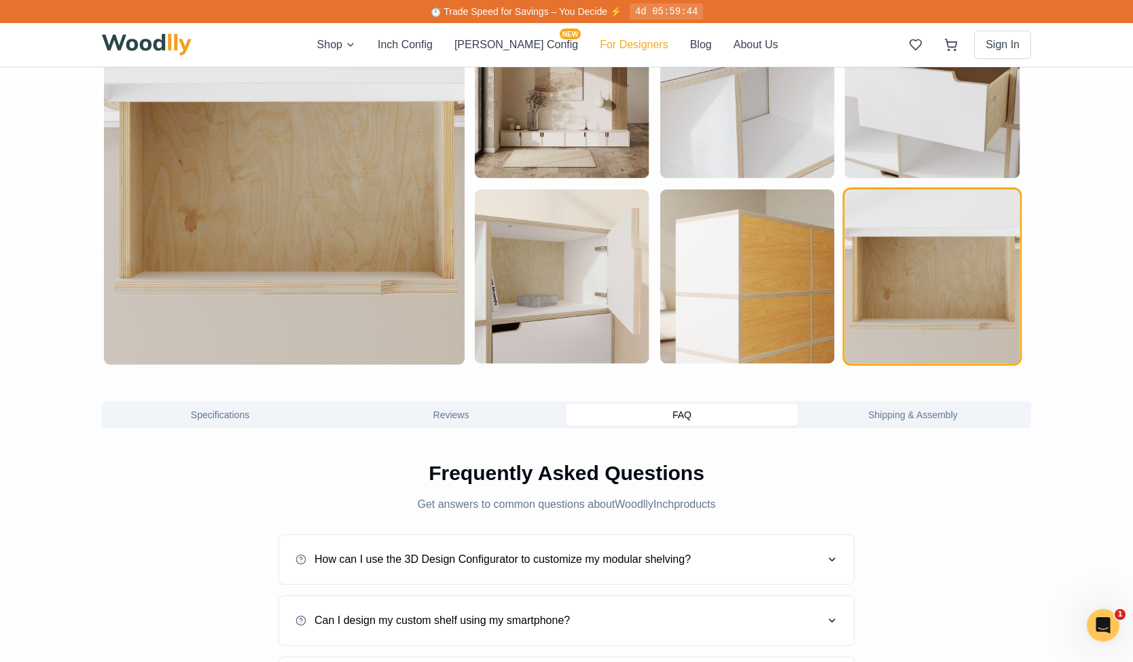
scroll to position [747, 0]
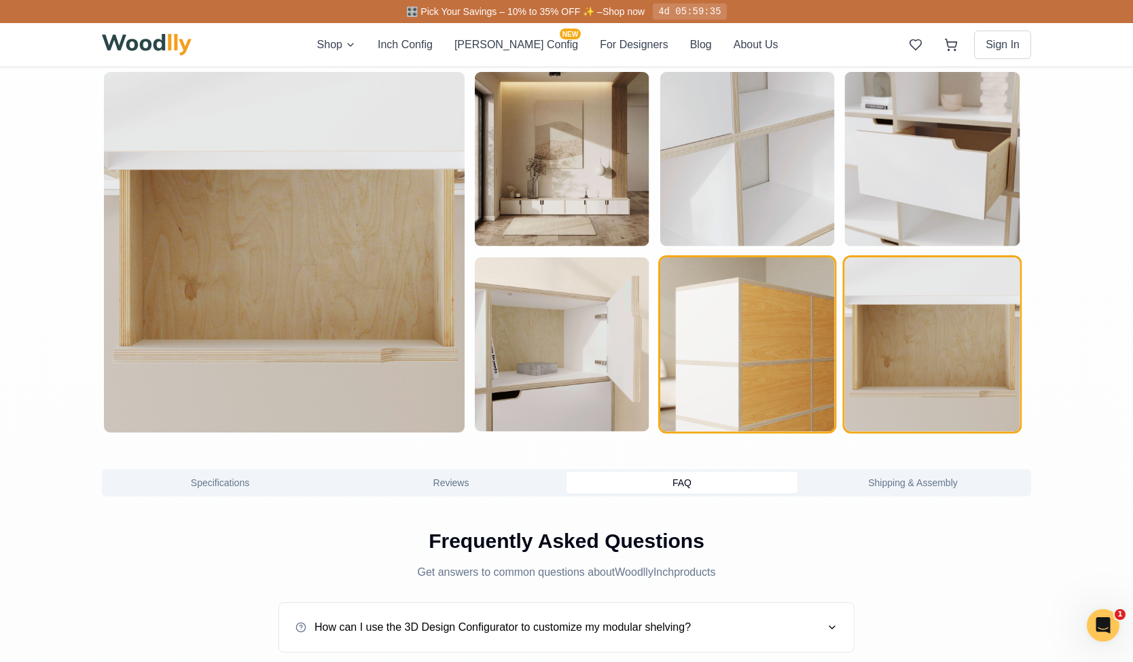
click at [805, 359] on img "button" at bounding box center [747, 344] width 175 height 175
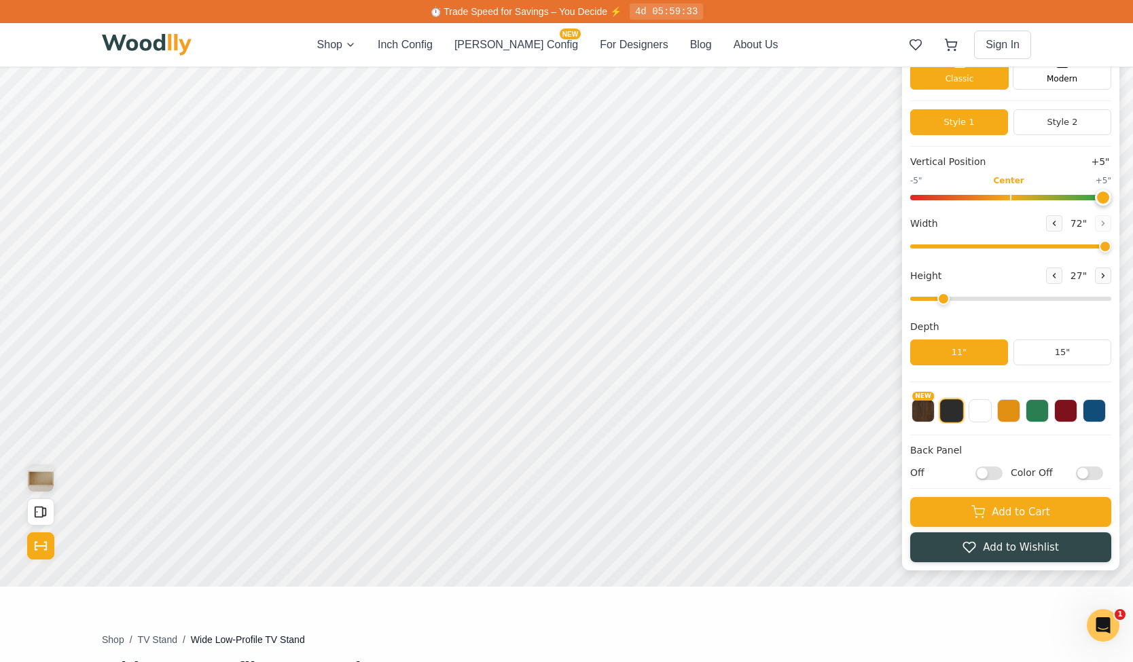
scroll to position [0, 0]
